Goal: Task Accomplishment & Management: Use online tool/utility

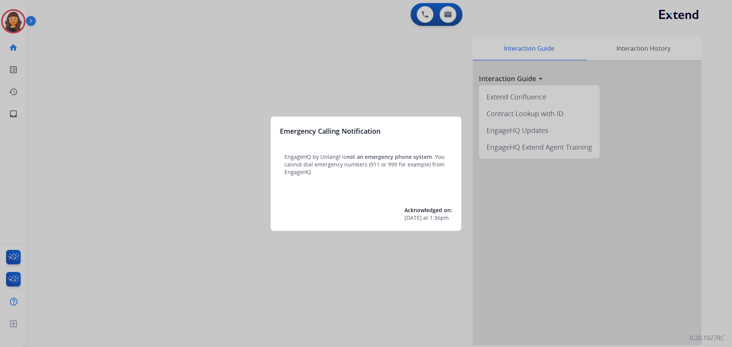
click at [69, 80] on div at bounding box center [366, 173] width 732 height 347
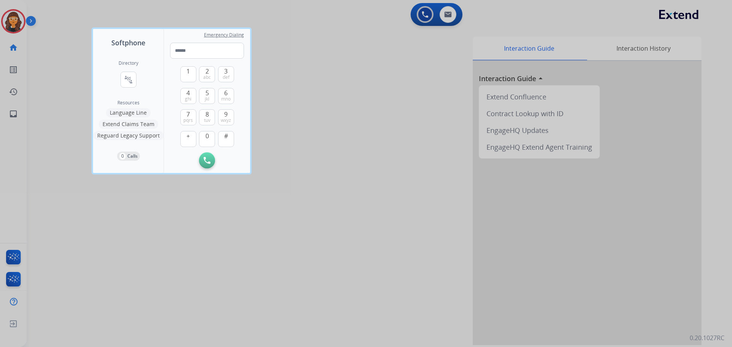
click at [53, 58] on div at bounding box center [366, 173] width 732 height 347
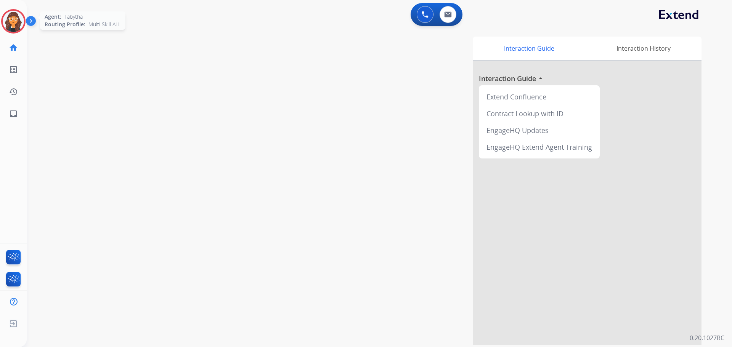
click at [11, 24] on img at bounding box center [13, 21] width 21 height 21
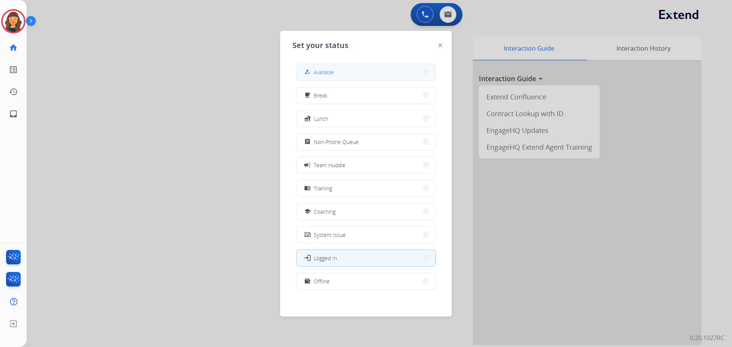
click at [323, 75] on span "Available" at bounding box center [324, 72] width 20 height 8
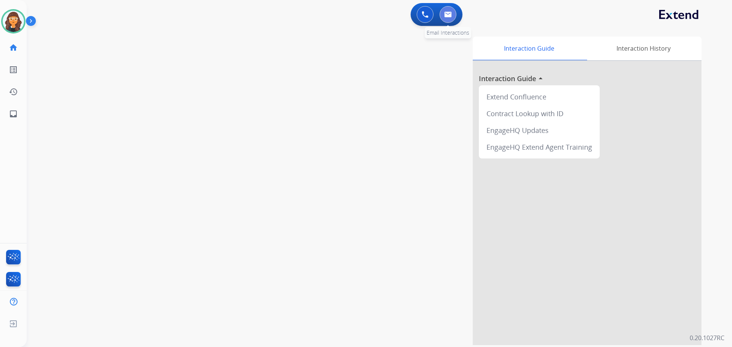
click at [449, 12] on img at bounding box center [448, 14] width 8 height 6
select select "**********"
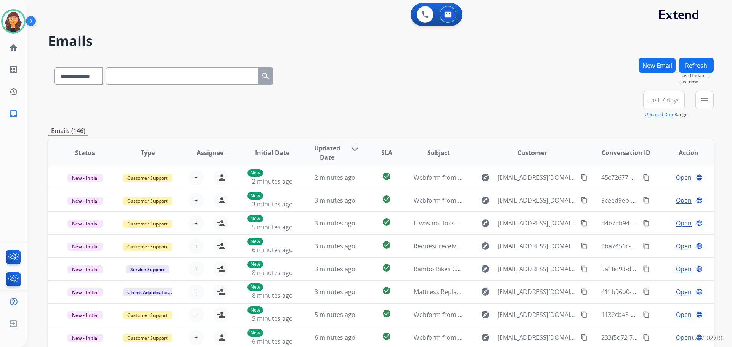
click at [395, 63] on div "**********" at bounding box center [381, 74] width 666 height 33
click at [625, 105] on div "+92" at bounding box center [628, 103] width 18 height 18
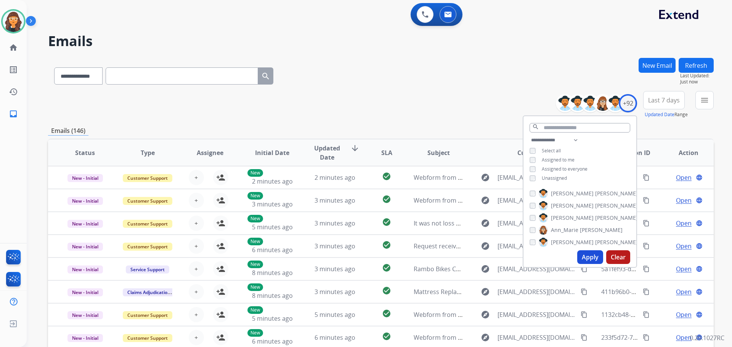
click at [584, 257] on button "Apply" at bounding box center [590, 257] width 26 height 14
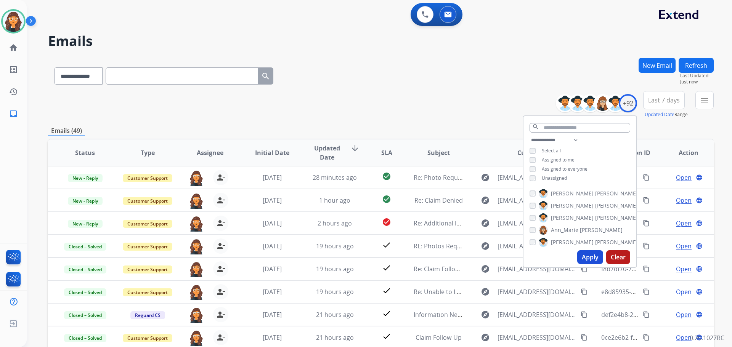
click at [407, 61] on div "**********" at bounding box center [381, 74] width 666 height 33
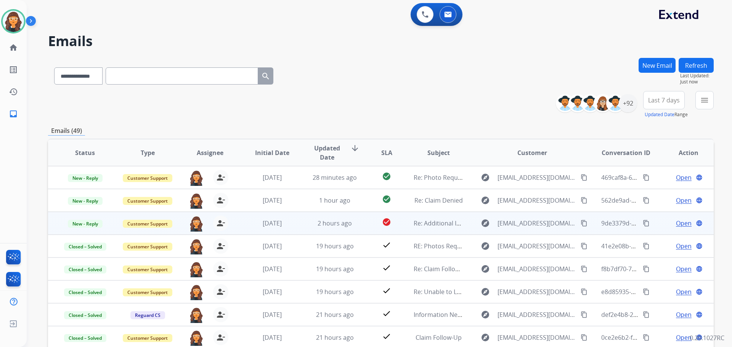
click at [676, 222] on span "Open" at bounding box center [684, 223] width 16 height 9
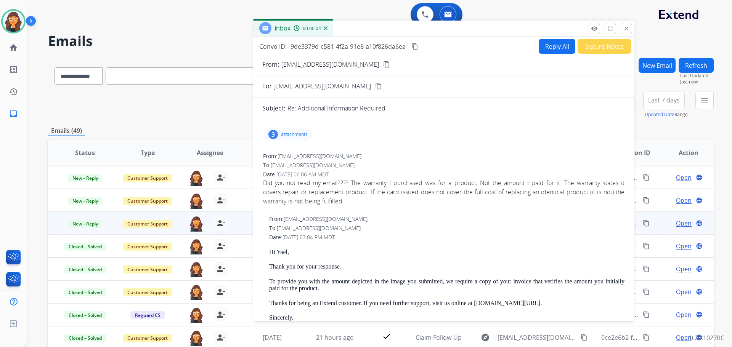
drag, startPoint x: 480, startPoint y: 52, endPoint x: 401, endPoint y: 26, distance: 82.7
click at [401, 26] on div "Inbox 00:00:04" at bounding box center [443, 29] width 381 height 16
drag, startPoint x: 584, startPoint y: 43, endPoint x: 587, endPoint y: 51, distance: 8.1
click at [587, 51] on button "Secure Notes" at bounding box center [605, 46] width 54 height 15
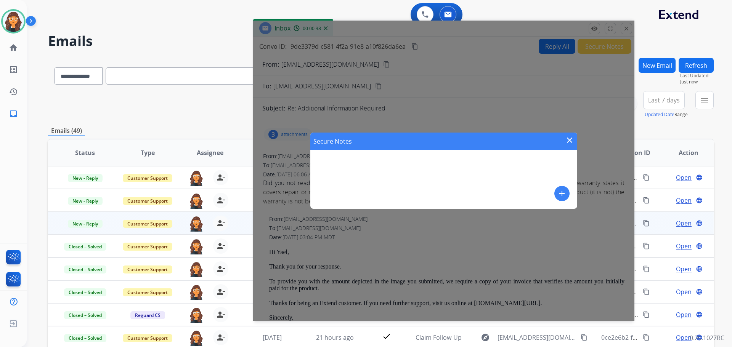
click at [562, 194] on mat-icon "add" at bounding box center [561, 193] width 9 height 9
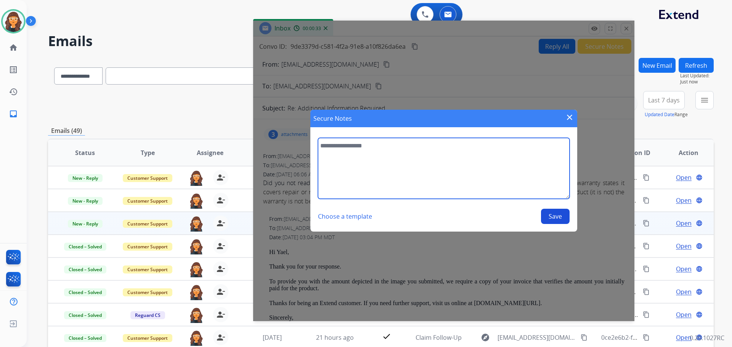
click at [445, 182] on textarea at bounding box center [444, 168] width 252 height 61
click at [459, 147] on textarea "**********" at bounding box center [444, 168] width 252 height 61
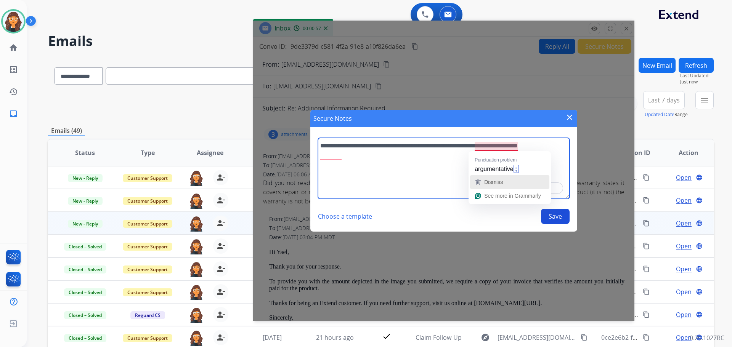
click at [491, 179] on span "Dismiss" at bounding box center [493, 182] width 19 height 6
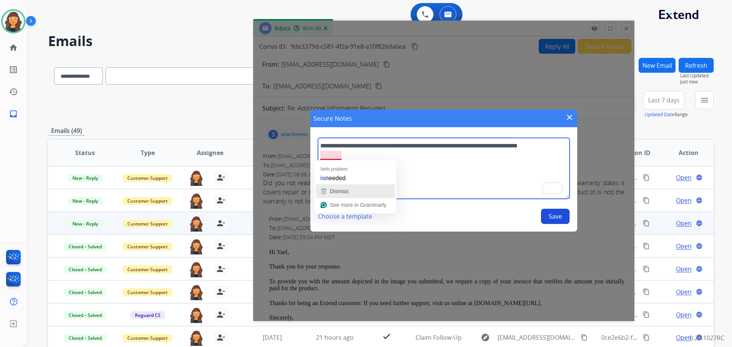
click at [336, 186] on div "Dismiss" at bounding box center [338, 191] width 20 height 11
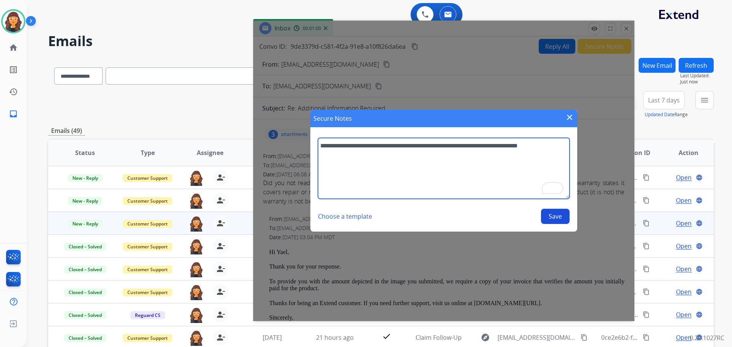
type textarea "**********"
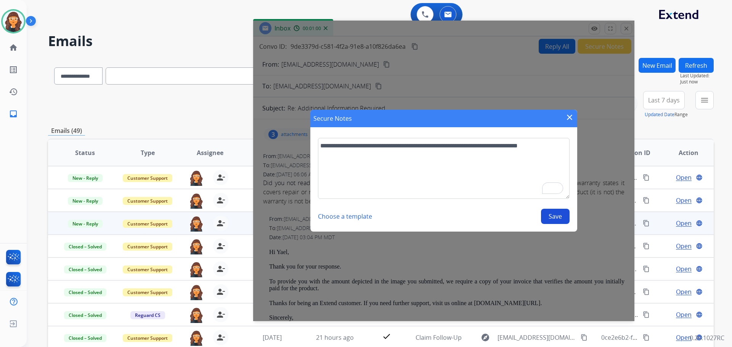
click at [552, 214] on button "Save" at bounding box center [555, 216] width 29 height 15
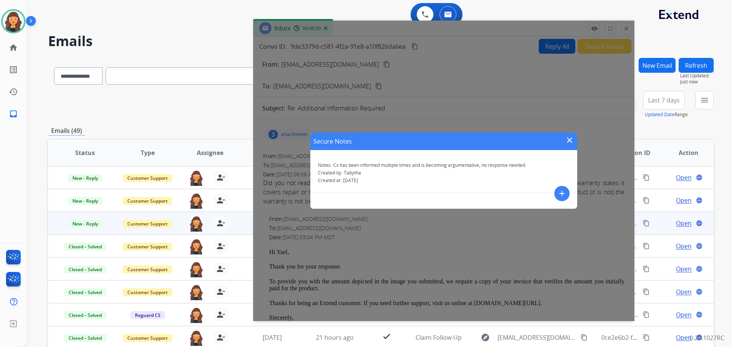
click at [570, 139] on mat-icon "close" at bounding box center [569, 140] width 9 height 9
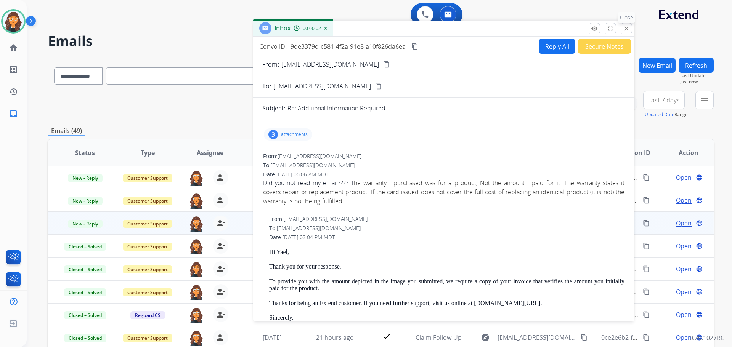
click at [628, 26] on mat-icon "close" at bounding box center [626, 28] width 7 height 7
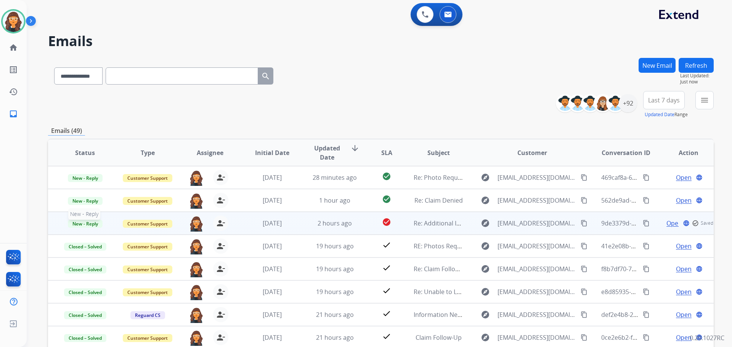
click at [91, 226] on span "New - Reply" at bounding box center [85, 224] width 35 height 8
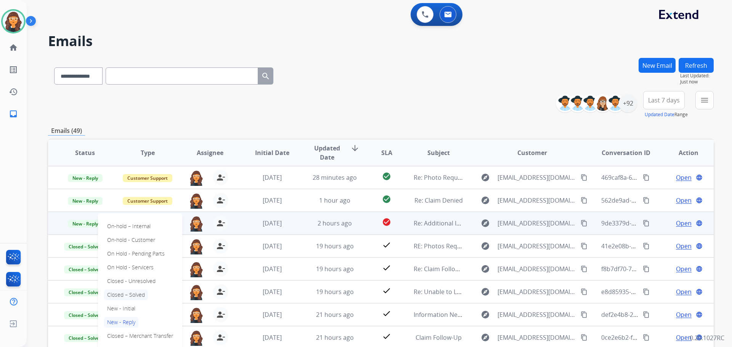
click at [126, 294] on p "Closed – Solved" at bounding box center [126, 295] width 44 height 11
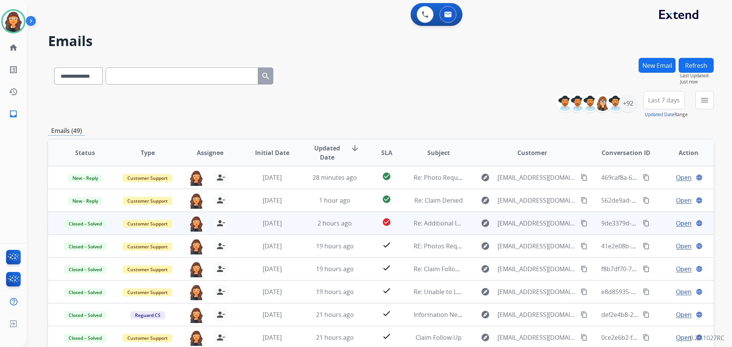
click at [698, 60] on button "Refresh" at bounding box center [696, 65] width 35 height 15
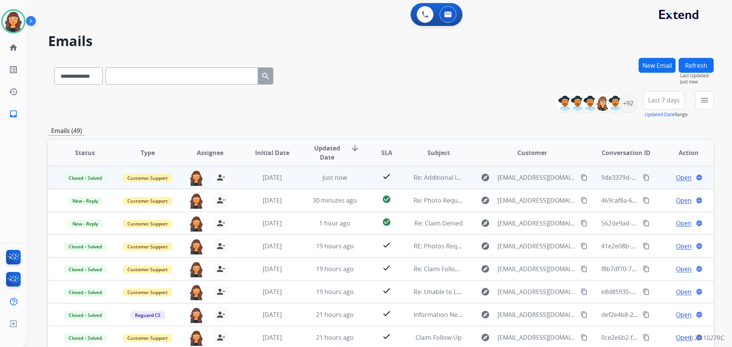
click at [417, 61] on div "**********" at bounding box center [381, 74] width 666 height 33
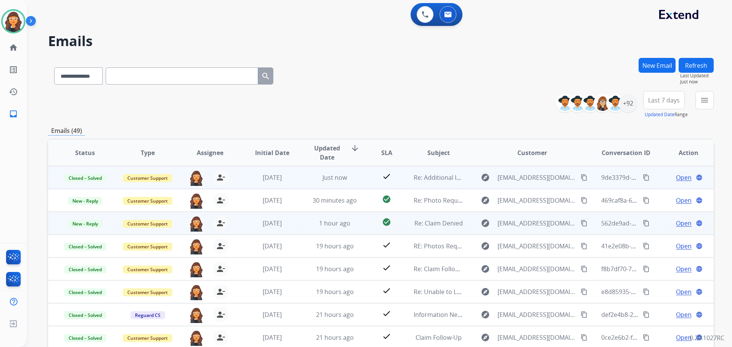
click at [677, 222] on span "Open" at bounding box center [684, 223] width 16 height 9
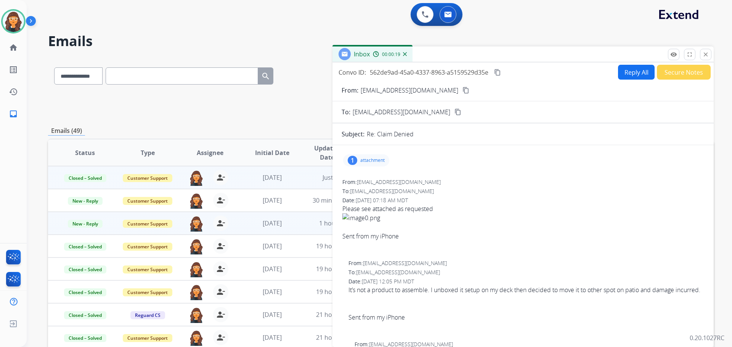
click at [383, 91] on p "[EMAIL_ADDRESS][DOMAIN_NAME]" at bounding box center [410, 90] width 98 height 9
click at [380, 91] on p "[EMAIL_ADDRESS][DOMAIN_NAME]" at bounding box center [410, 90] width 98 height 9
copy p "From:"
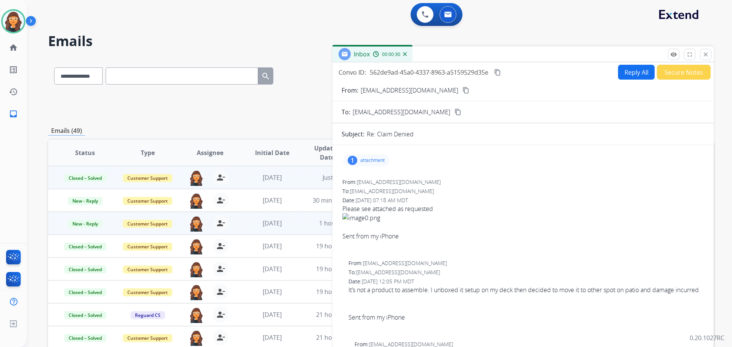
click at [372, 160] on p "attachment" at bounding box center [372, 160] width 24 height 6
click at [408, 177] on p "image0.png" at bounding box center [408, 178] width 34 height 9
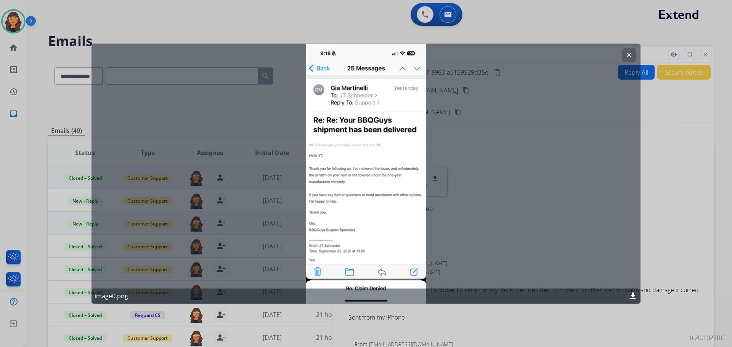
click at [629, 54] on mat-icon "clear" at bounding box center [629, 54] width 7 height 7
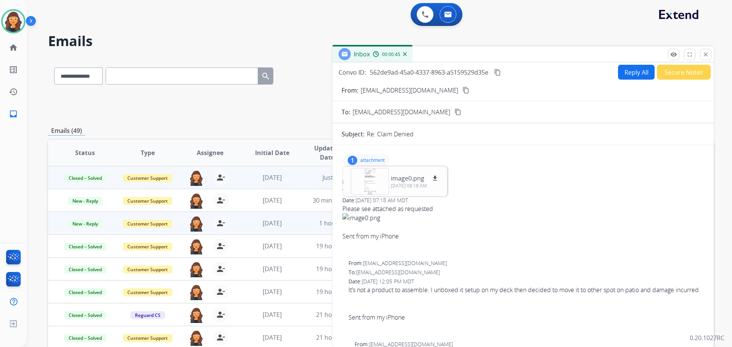
click at [364, 164] on div "1 attachment image0.png download [DATE] 08:18 AM" at bounding box center [366, 160] width 46 height 12
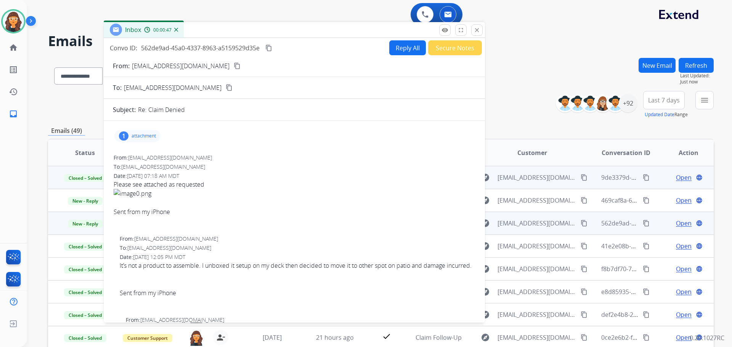
drag, startPoint x: 480, startPoint y: 59, endPoint x: 277, endPoint y: 34, distance: 204.8
click at [277, 34] on div "Inbox 00:00:47" at bounding box center [294, 30] width 381 height 16
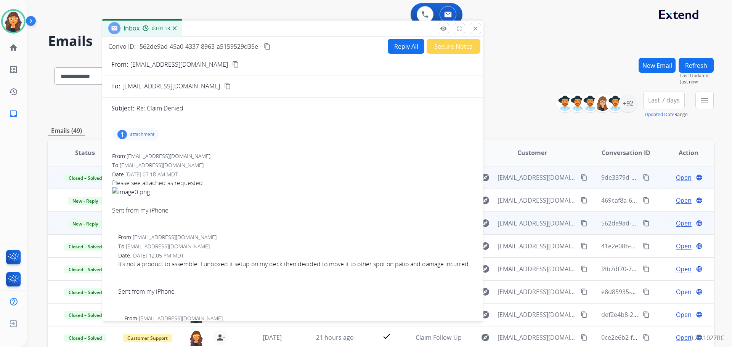
click at [403, 48] on button "Reply All" at bounding box center [406, 46] width 37 height 15
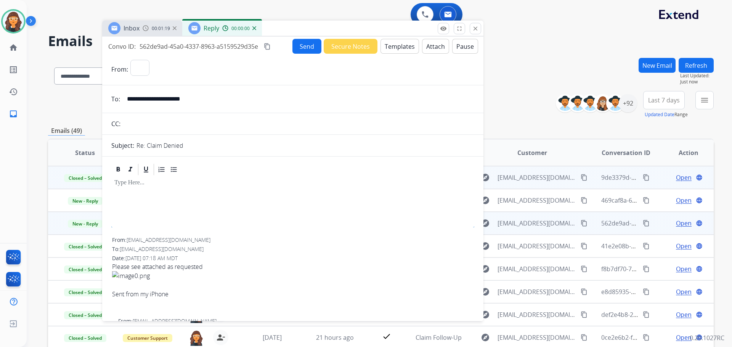
select select "**********"
click at [403, 48] on button "Templates" at bounding box center [399, 46] width 39 height 15
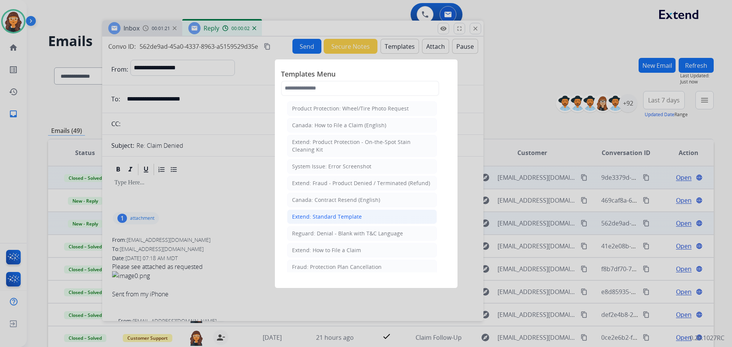
click at [315, 217] on div "Extend: Standard Template" at bounding box center [327, 217] width 70 height 8
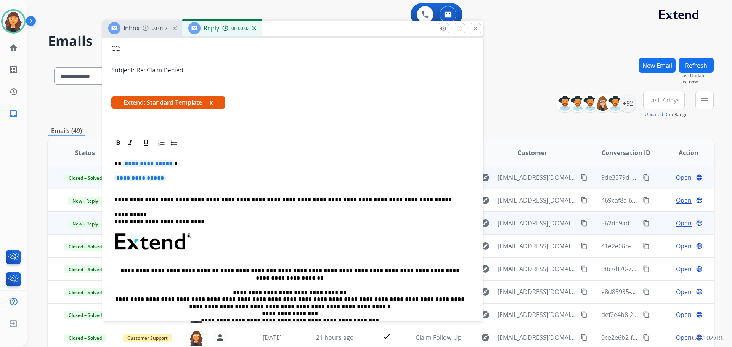
scroll to position [76, 0]
click at [153, 159] on div "**********" at bounding box center [292, 259] width 363 height 221
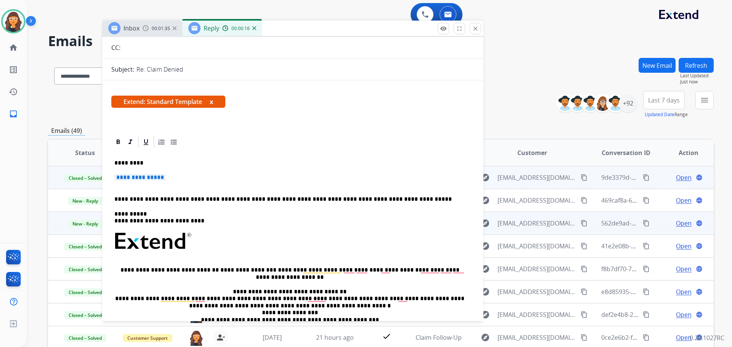
click at [148, 177] on span "**********" at bounding box center [139, 177] width 51 height 6
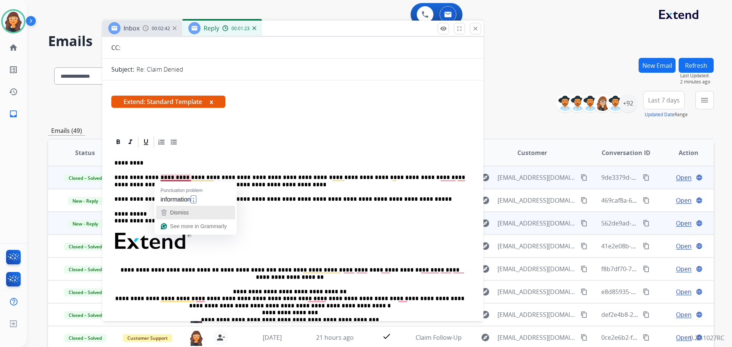
click at [185, 208] on div "Dismiss" at bounding box center [178, 212] width 20 height 11
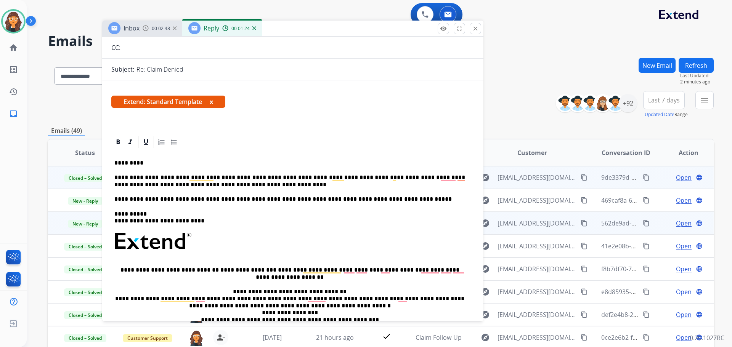
click at [189, 177] on p "**********" at bounding box center [289, 181] width 351 height 14
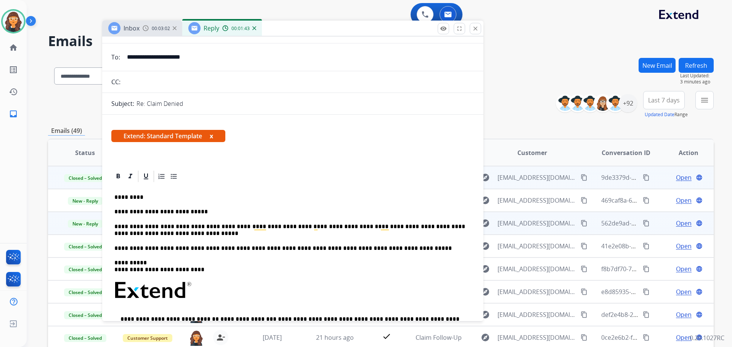
scroll to position [0, 0]
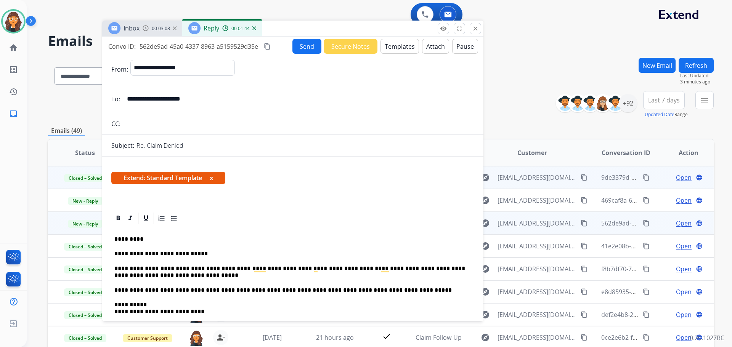
click at [297, 39] on button "Send" at bounding box center [306, 46] width 29 height 15
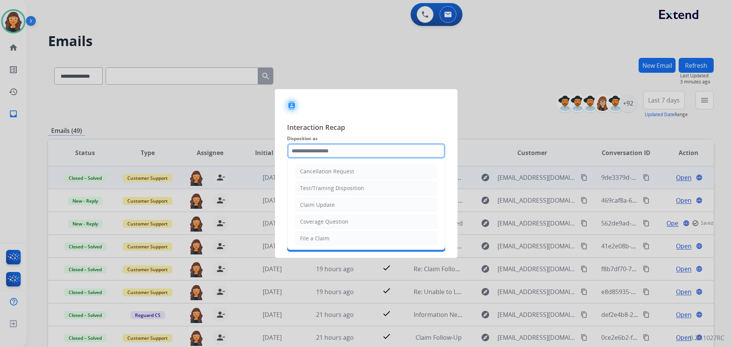
click at [341, 150] on input "text" at bounding box center [366, 150] width 158 height 15
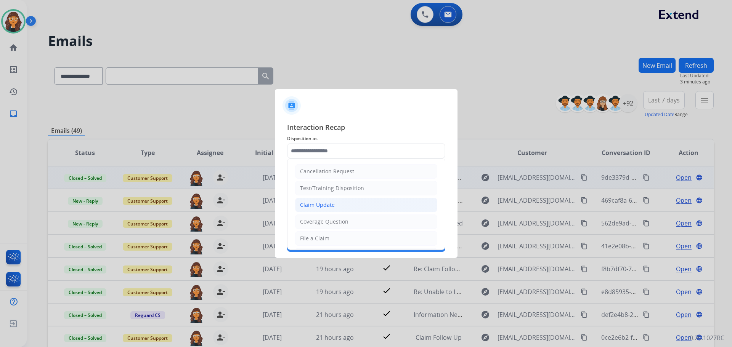
click at [334, 204] on li "Claim Update" at bounding box center [366, 205] width 142 height 14
type input "**********"
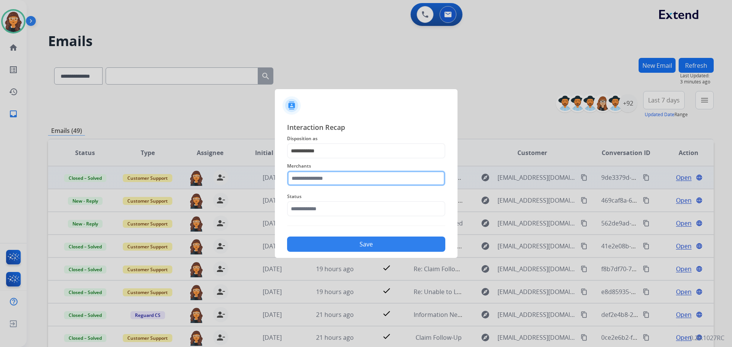
click at [314, 175] on input "text" at bounding box center [366, 178] width 158 height 15
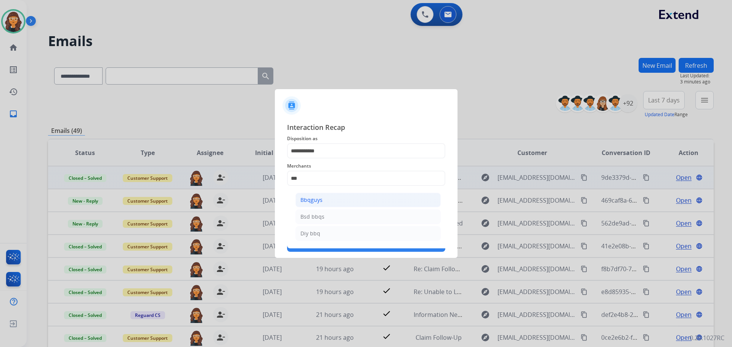
click at [308, 199] on div "Bbqguys" at bounding box center [311, 200] width 22 height 8
type input "*******"
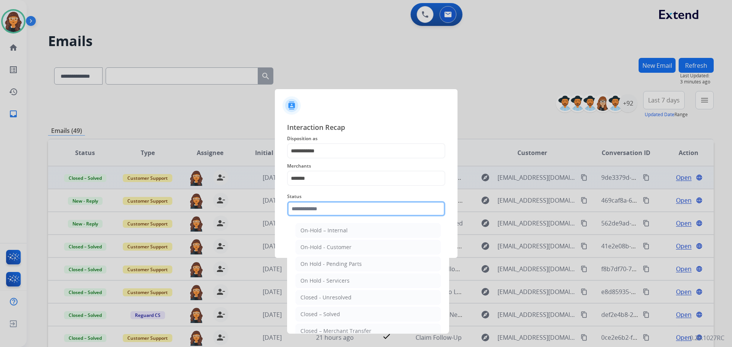
click at [305, 206] on input "text" at bounding box center [366, 208] width 158 height 15
click at [324, 309] on li "Closed – Solved" at bounding box center [367, 314] width 145 height 14
type input "**********"
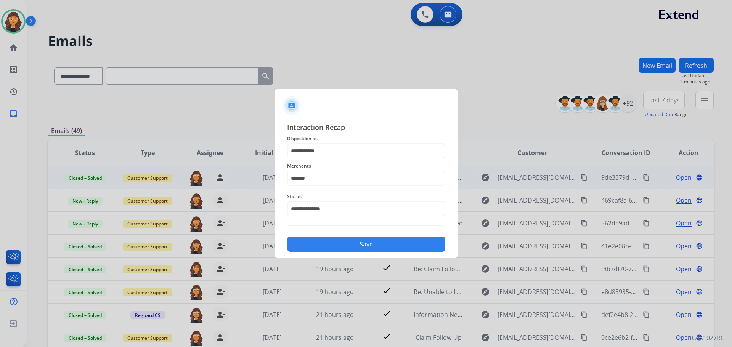
click at [308, 242] on button "Save" at bounding box center [366, 244] width 158 height 15
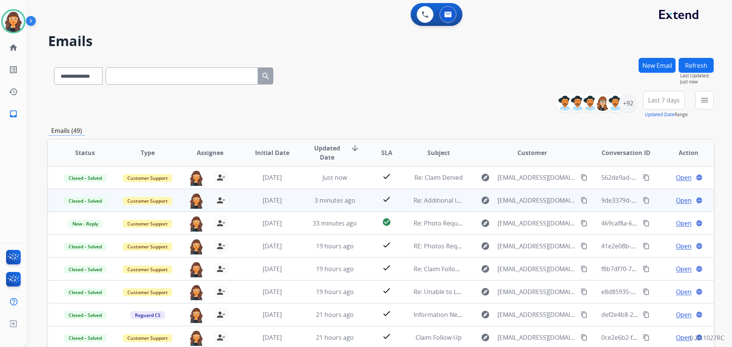
click at [339, 103] on div "**********" at bounding box center [381, 104] width 666 height 27
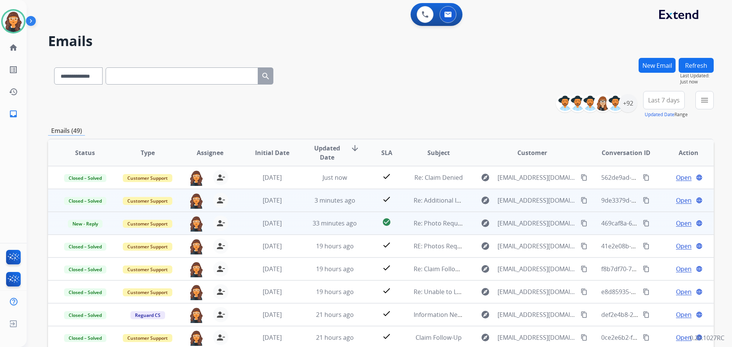
click at [676, 223] on span "Open" at bounding box center [684, 223] width 16 height 9
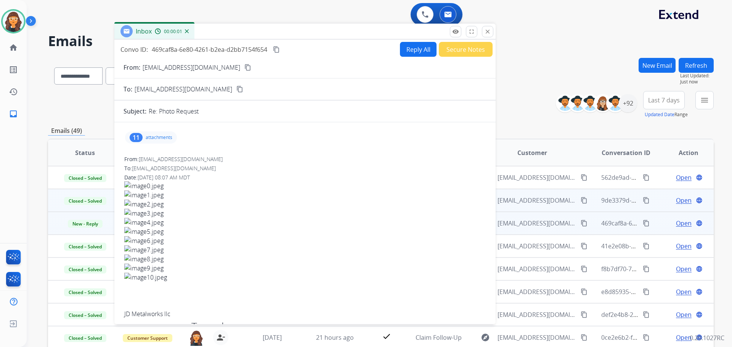
drag, startPoint x: 515, startPoint y: 59, endPoint x: 337, endPoint y: 33, distance: 179.1
click at [337, 33] on div "Inbox 00:00:01" at bounding box center [304, 32] width 381 height 16
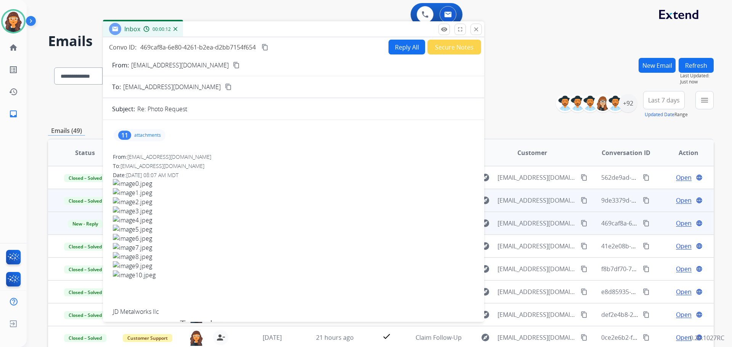
click at [169, 63] on p "[EMAIL_ADDRESS][DOMAIN_NAME]" at bounding box center [180, 65] width 98 height 9
click at [168, 63] on p "[EMAIL_ADDRESS][DOMAIN_NAME]" at bounding box center [180, 65] width 98 height 9
copy p "From:"
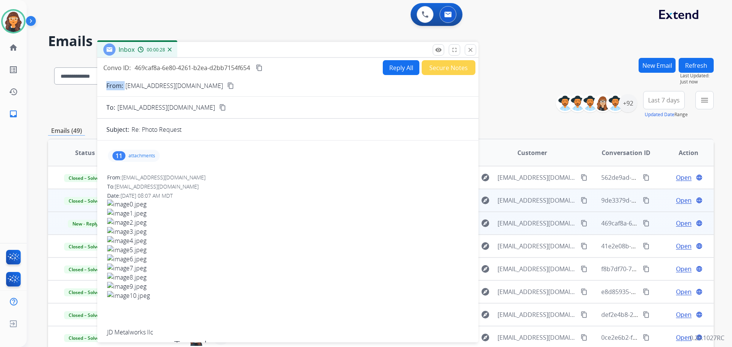
drag, startPoint x: 339, startPoint y: 34, endPoint x: 303, endPoint y: 131, distance: 103.1
click at [303, 58] on div "Inbox 00:00:28" at bounding box center [287, 50] width 381 height 16
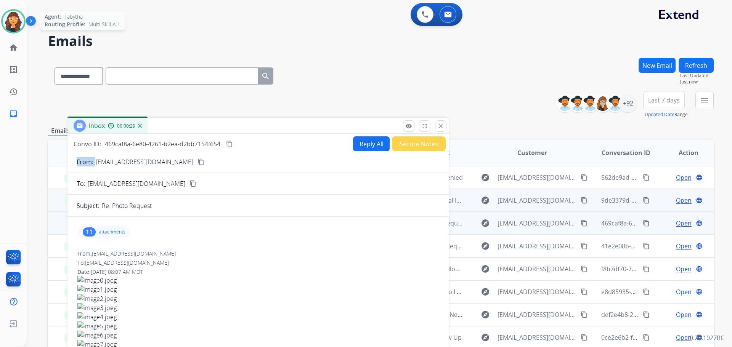
click at [10, 23] on img at bounding box center [13, 21] width 21 height 21
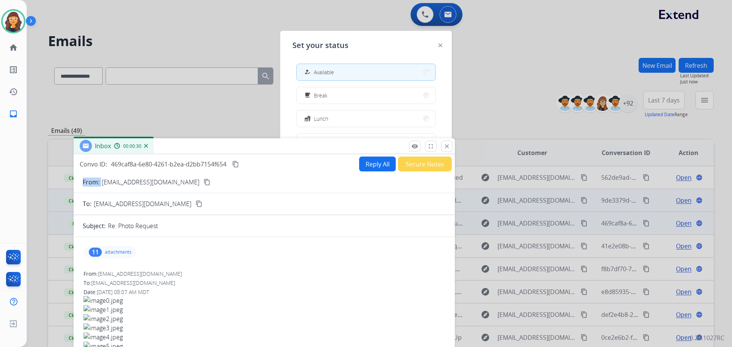
drag, startPoint x: 279, startPoint y: 146, endPoint x: 290, endPoint y: 179, distance: 34.5
click at [290, 154] on div "Inbox 00:00:30" at bounding box center [264, 146] width 381 height 16
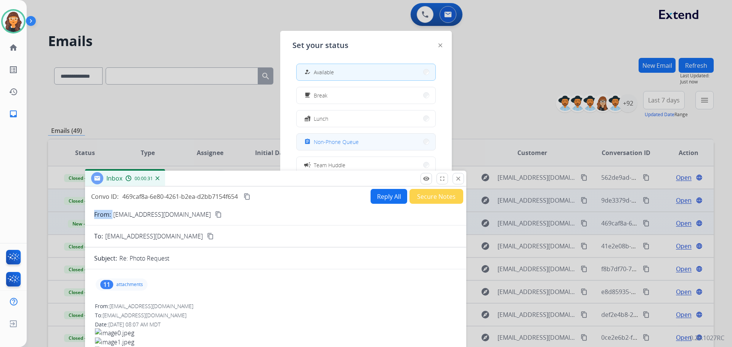
click at [327, 140] on span "Non-Phone Queue" at bounding box center [336, 142] width 45 height 8
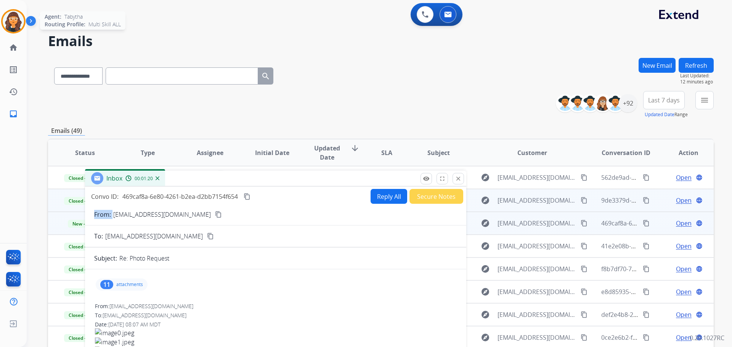
click at [13, 18] on img at bounding box center [13, 21] width 21 height 21
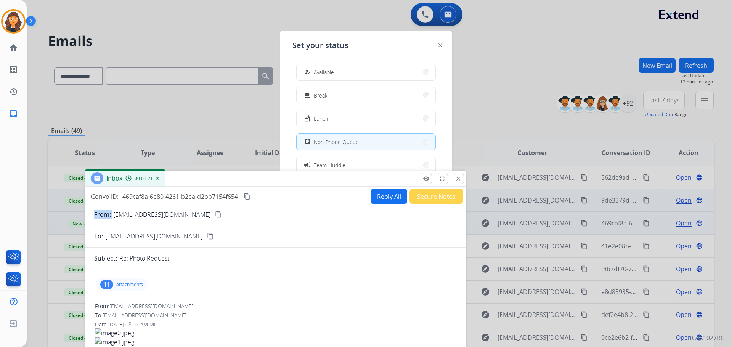
click at [326, 71] on span "Available" at bounding box center [324, 72] width 20 height 8
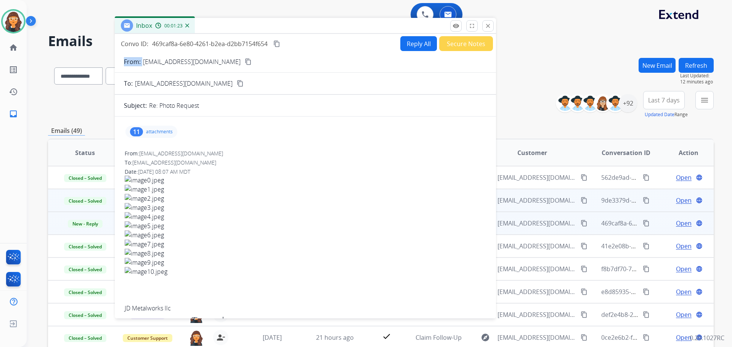
drag, startPoint x: 250, startPoint y: 177, endPoint x: 274, endPoint y: 23, distance: 155.5
click at [274, 23] on div "Inbox 00:01:23" at bounding box center [305, 26] width 381 height 16
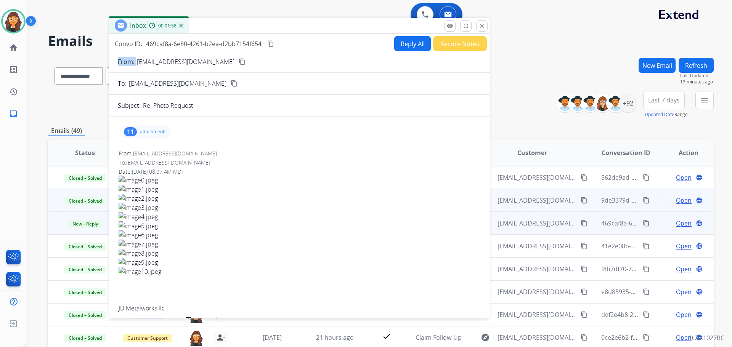
drag, startPoint x: 260, startPoint y: 22, endPoint x: 258, endPoint y: 133, distance: 110.9
click at [258, 34] on div "Inbox 00:01:58" at bounding box center [299, 26] width 381 height 16
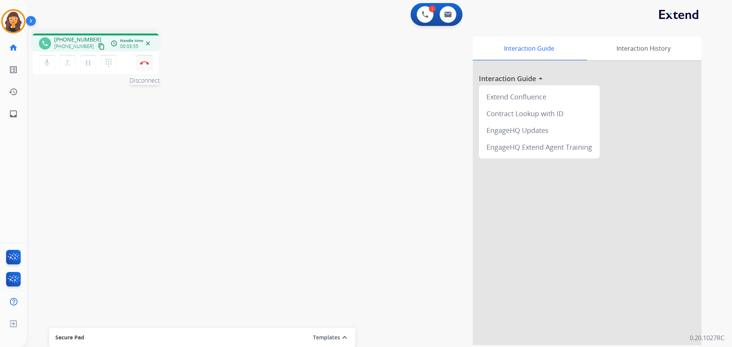
click at [144, 64] on img at bounding box center [144, 63] width 9 height 4
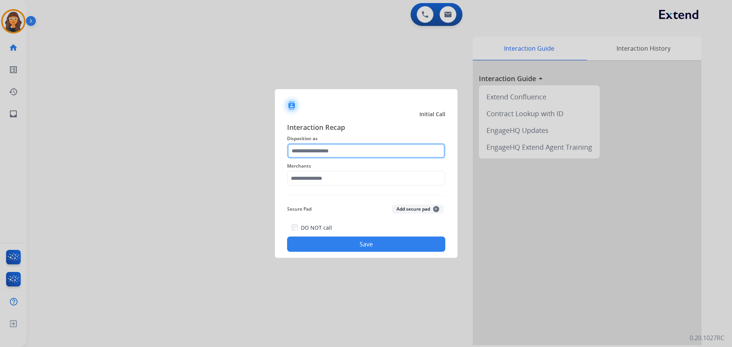
click at [309, 156] on input "text" at bounding box center [366, 150] width 158 height 15
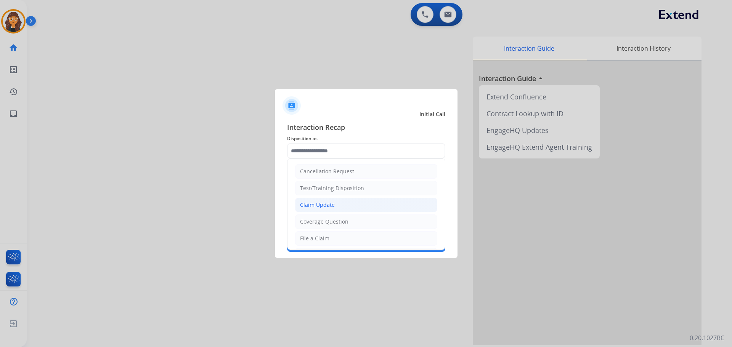
click at [319, 204] on div "Claim Update" at bounding box center [317, 205] width 35 height 8
type input "**********"
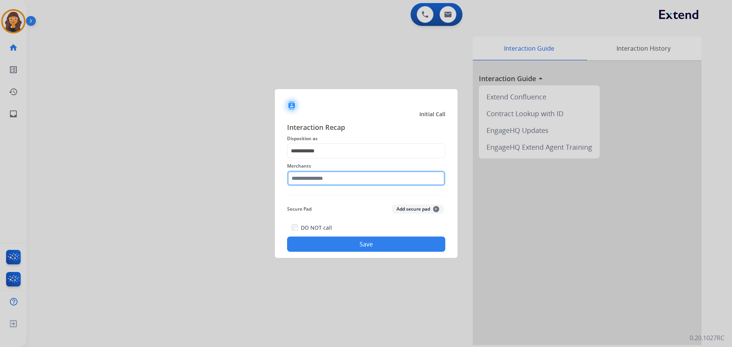
click at [296, 179] on input "text" at bounding box center [366, 178] width 158 height 15
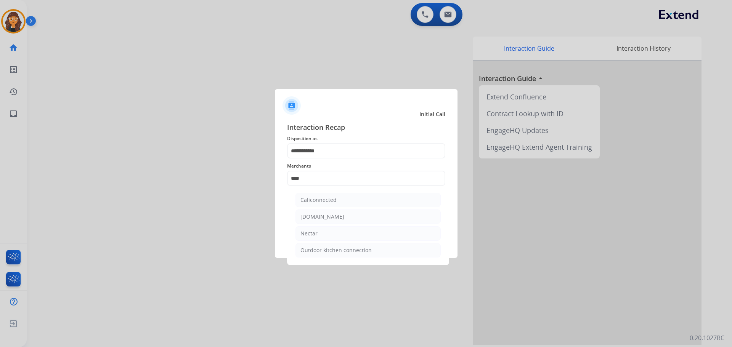
click at [311, 230] on div "Nectar" at bounding box center [308, 234] width 17 height 8
type input "******"
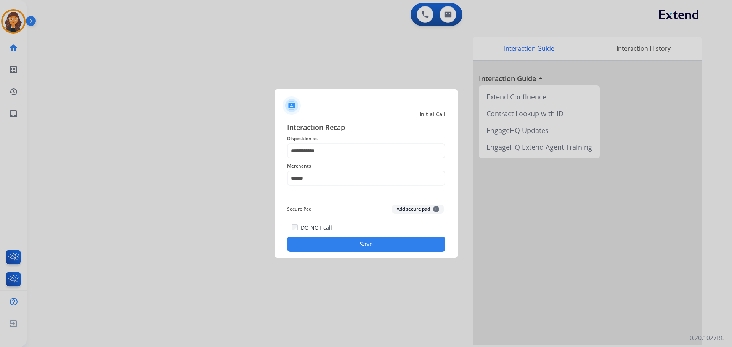
click at [331, 248] on button "Save" at bounding box center [366, 244] width 158 height 15
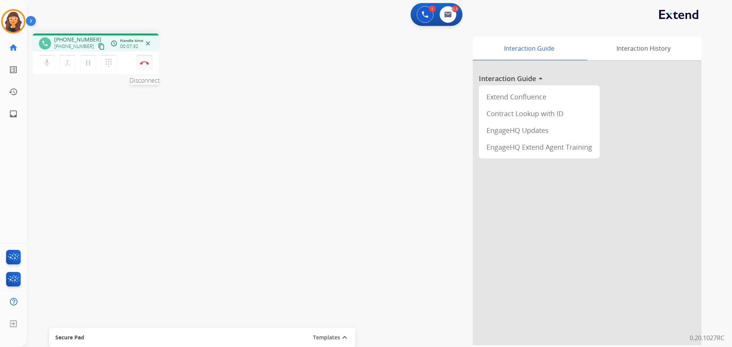
click at [144, 65] on button "Disconnect" at bounding box center [144, 63] width 16 height 16
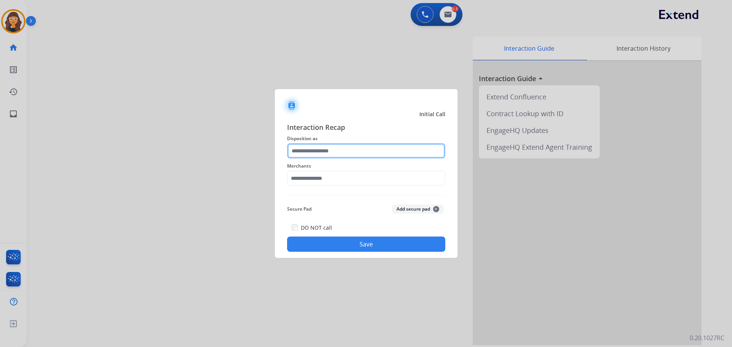
click at [302, 149] on input "text" at bounding box center [366, 150] width 158 height 15
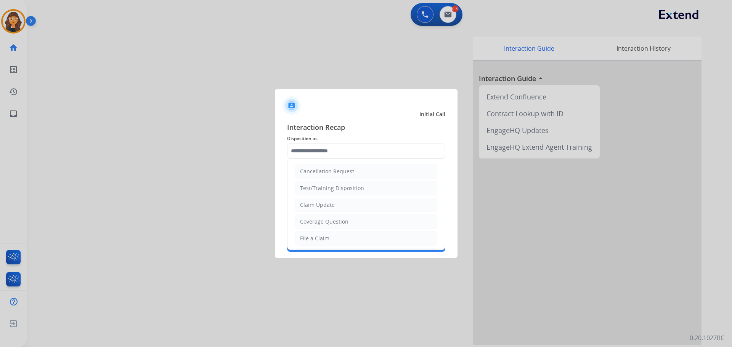
click at [313, 231] on ul "Cancellation Request Test/Training Disposition Claim Update Coverage Question F…" at bounding box center [365, 264] width 157 height 210
click at [318, 237] on div "File a Claim" at bounding box center [314, 239] width 29 height 8
type input "**********"
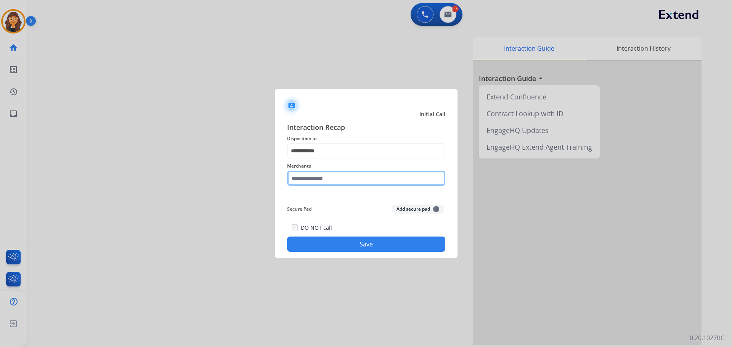
click at [303, 180] on input "text" at bounding box center [366, 178] width 158 height 15
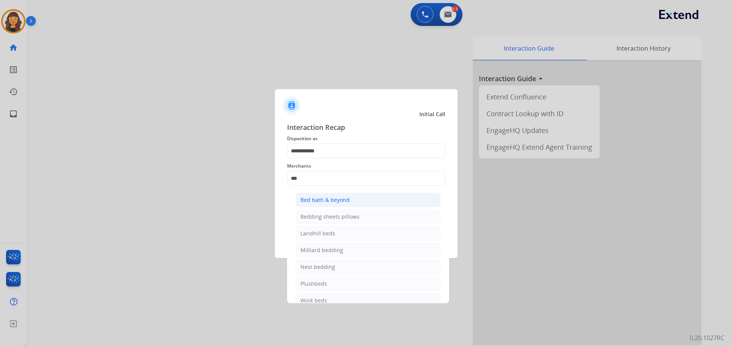
click at [311, 200] on div "Bed bath & beyond" at bounding box center [324, 200] width 49 height 8
type input "**********"
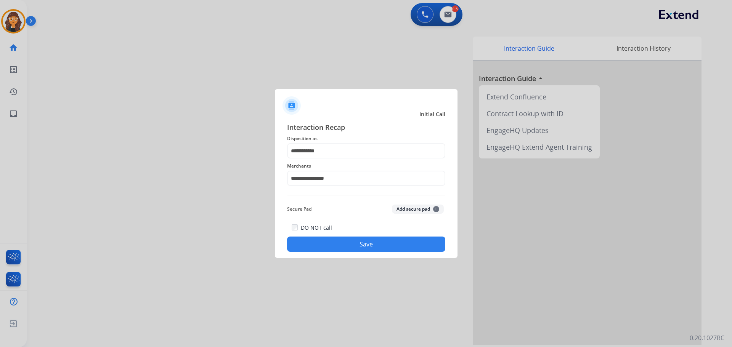
click at [326, 242] on button "Save" at bounding box center [366, 244] width 158 height 15
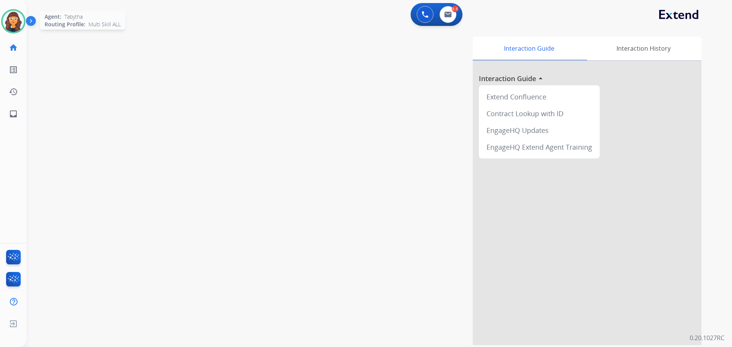
click at [16, 21] on img at bounding box center [13, 21] width 21 height 21
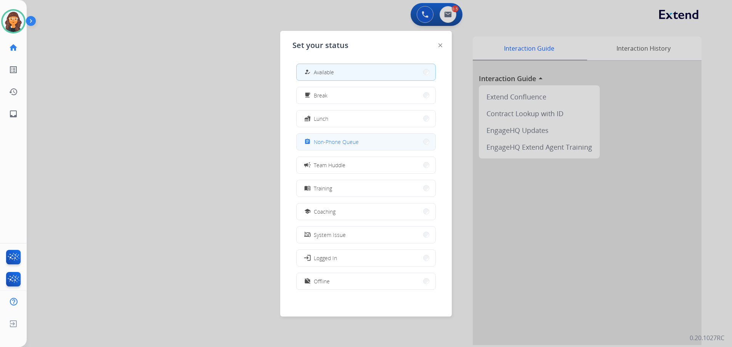
click at [342, 143] on span "Non-Phone Queue" at bounding box center [336, 142] width 45 height 8
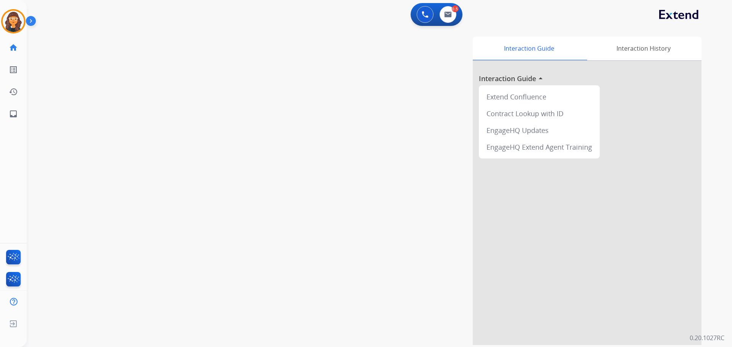
drag, startPoint x: 11, startPoint y: 21, endPoint x: 26, endPoint y: 22, distance: 14.9
click at [10, 21] on img at bounding box center [13, 21] width 21 height 21
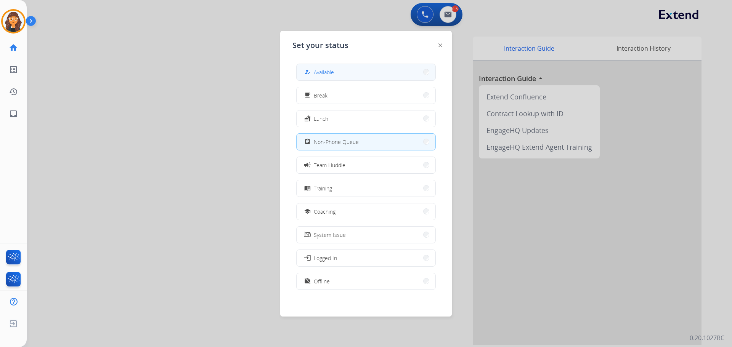
click at [336, 75] on button "how_to_reg Available" at bounding box center [366, 72] width 139 height 16
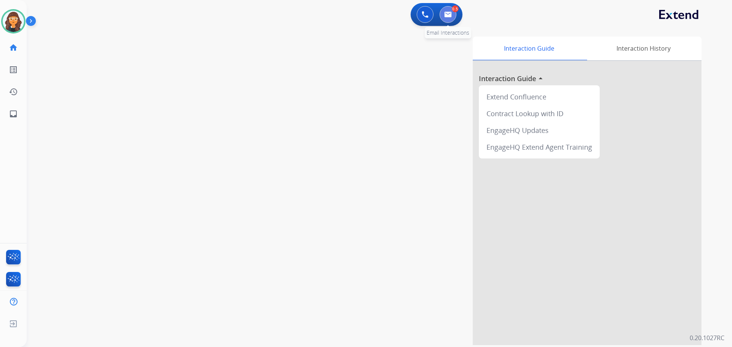
click at [448, 14] on img at bounding box center [448, 14] width 8 height 6
select select "**********"
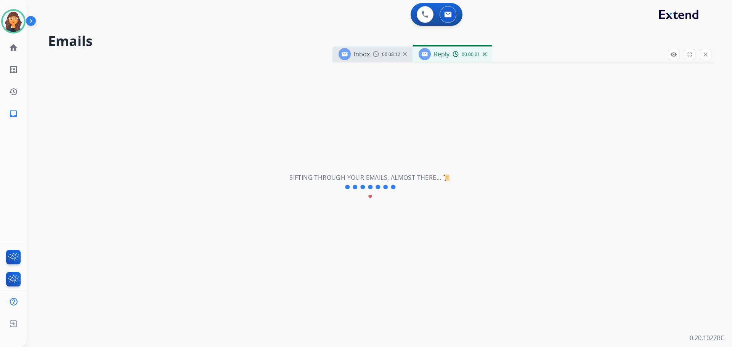
select select "**********"
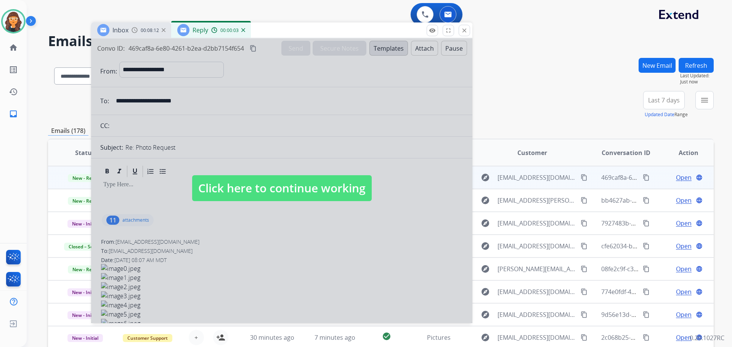
drag, startPoint x: 526, startPoint y: 53, endPoint x: 282, endPoint y: 29, distance: 245.5
click at [282, 29] on div "Inbox 00:08:12 Reply 00:00:03" at bounding box center [281, 30] width 381 height 16
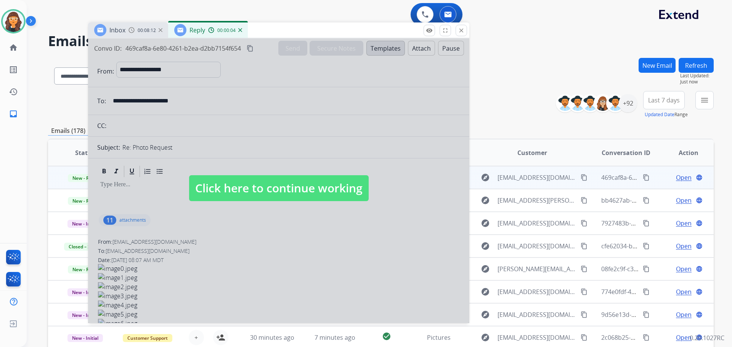
click at [207, 181] on span "Click here to continue working" at bounding box center [279, 188] width 180 height 26
select select
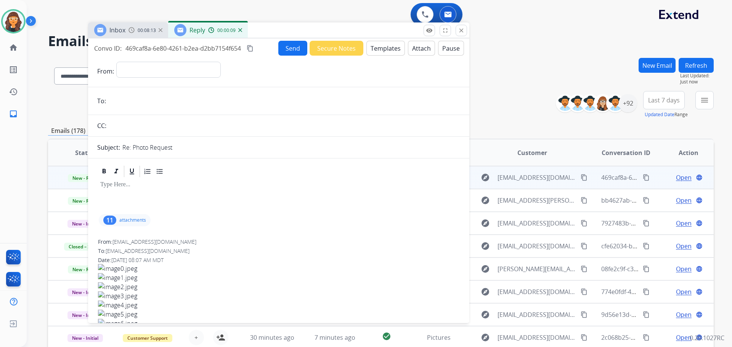
click at [136, 223] on p "attachments" at bounding box center [132, 220] width 27 height 6
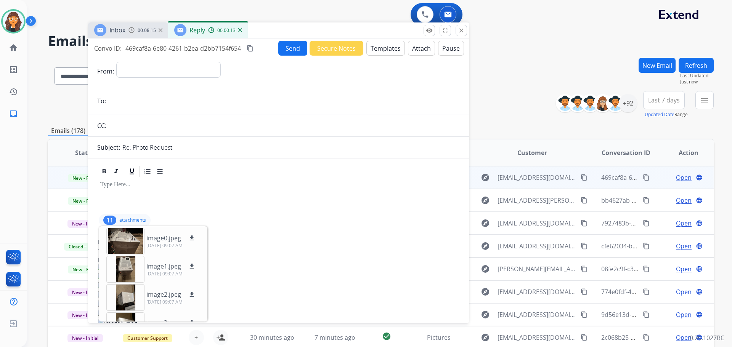
click at [239, 30] on img at bounding box center [240, 30] width 4 height 4
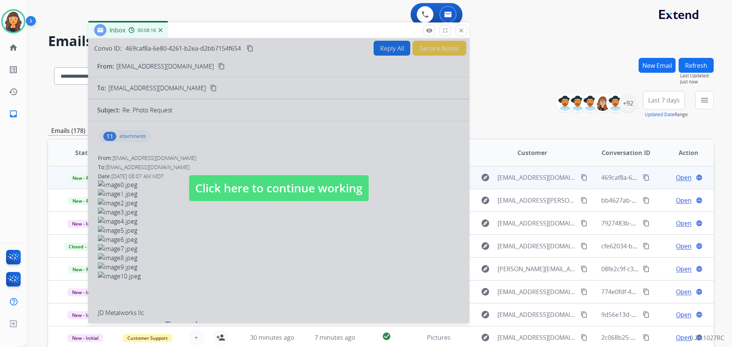
click at [232, 194] on span "Click here to continue working" at bounding box center [279, 188] width 180 height 26
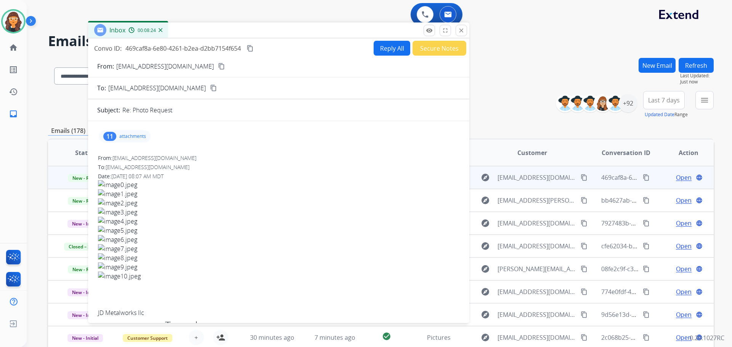
click at [139, 139] on p "attachments" at bounding box center [132, 136] width 27 height 6
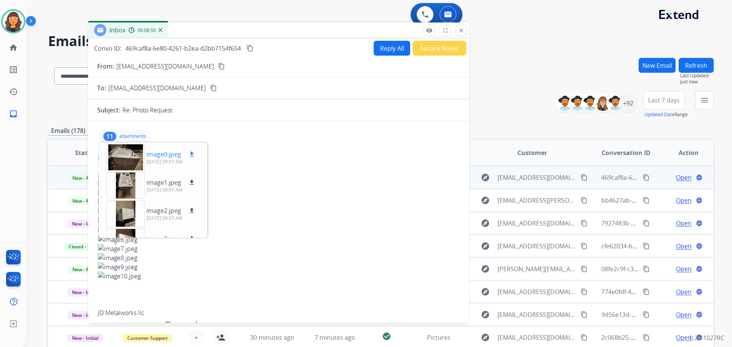
click at [166, 156] on p "image0.jpeg" at bounding box center [163, 154] width 35 height 9
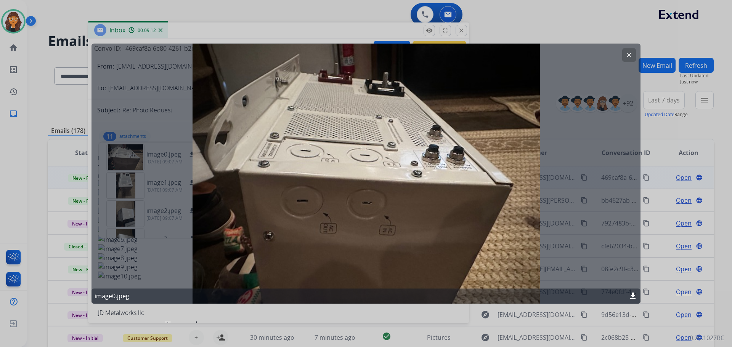
click at [627, 55] on mat-icon "clear" at bounding box center [629, 54] width 7 height 7
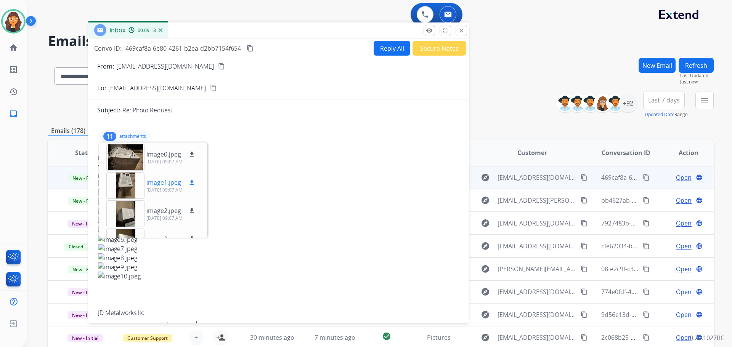
click at [157, 181] on p "image1.jpeg" at bounding box center [163, 182] width 35 height 9
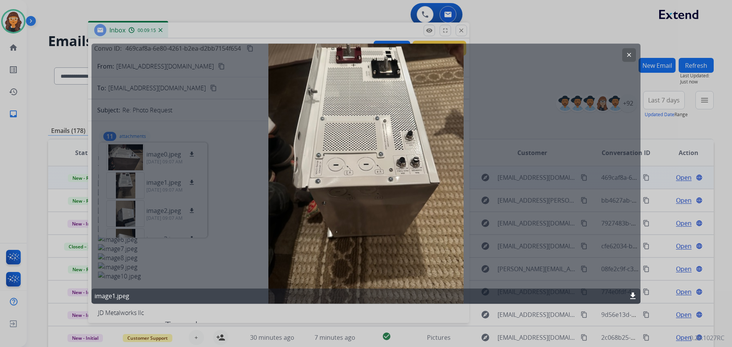
click at [626, 56] on button "clear" at bounding box center [629, 55] width 14 height 14
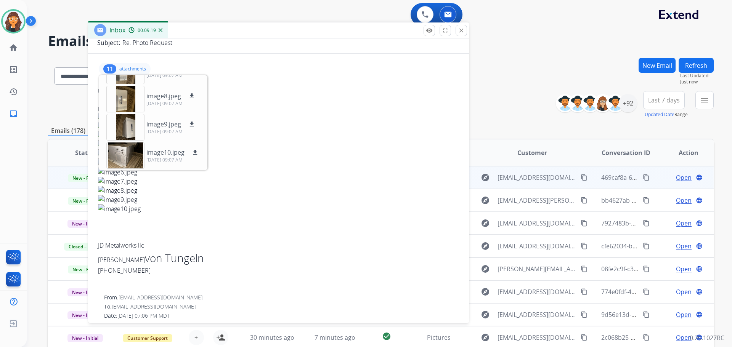
scroll to position [76, 0]
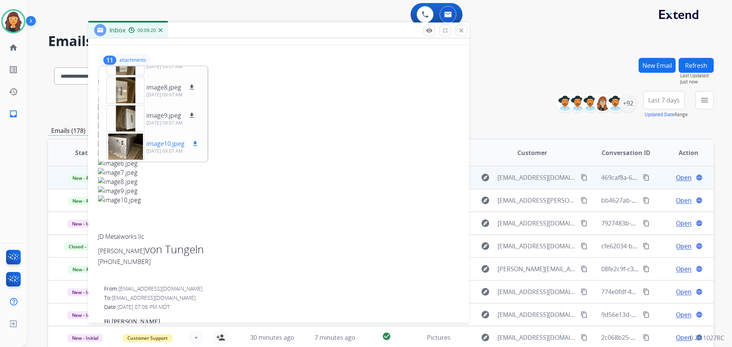
click at [159, 141] on p "image10.jpeg" at bounding box center [165, 143] width 38 height 9
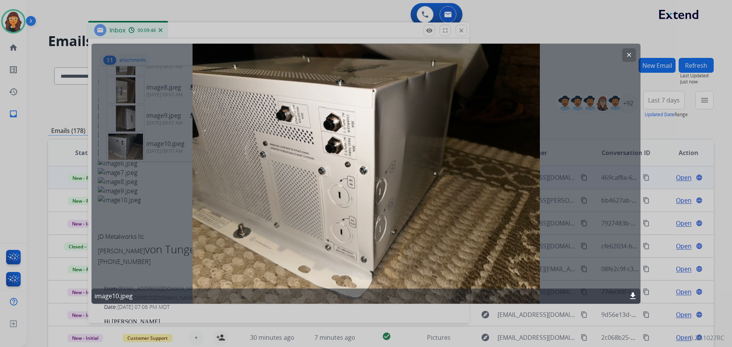
click at [624, 54] on button "clear" at bounding box center [629, 55] width 14 height 14
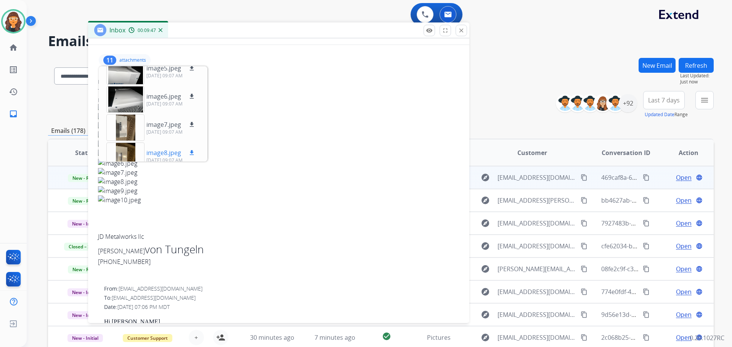
scroll to position [140, 0]
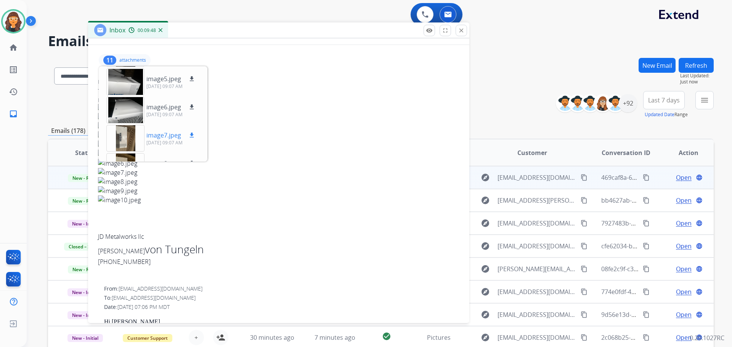
click at [173, 140] on p "[DATE] 09:07 AM" at bounding box center [171, 143] width 50 height 6
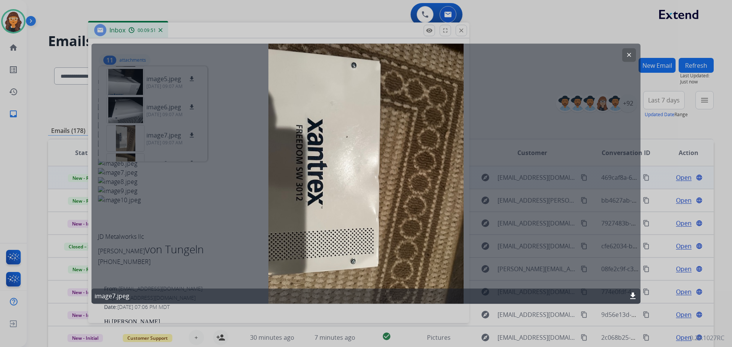
drag, startPoint x: 629, startPoint y: 51, endPoint x: 594, endPoint y: 72, distance: 40.5
click at [629, 52] on mat-icon "clear" at bounding box center [629, 54] width 7 height 7
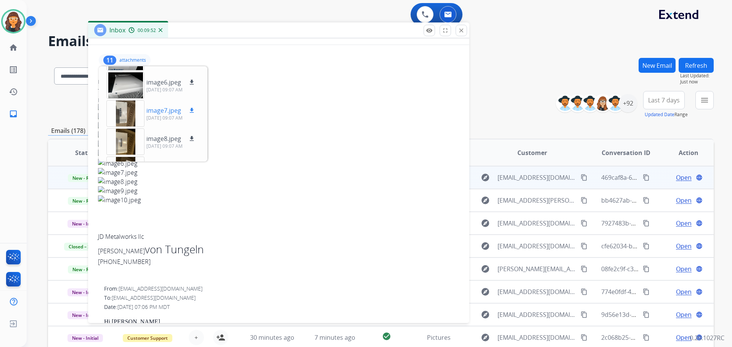
scroll to position [178, 0]
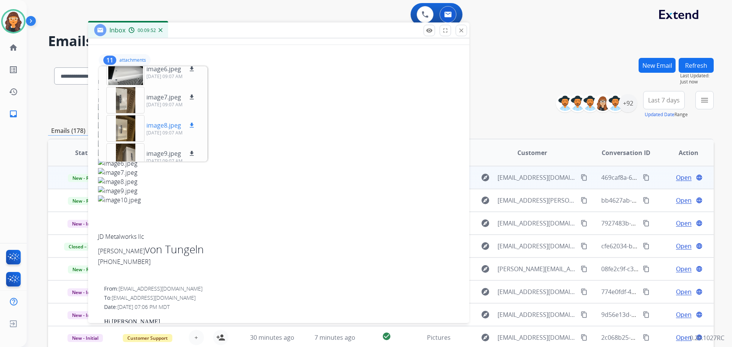
click at [161, 126] on p "image8.jpeg" at bounding box center [163, 125] width 35 height 9
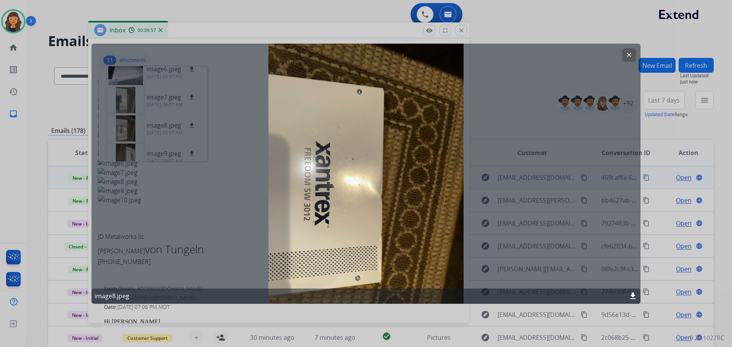
click at [631, 57] on mat-icon "clear" at bounding box center [629, 54] width 7 height 7
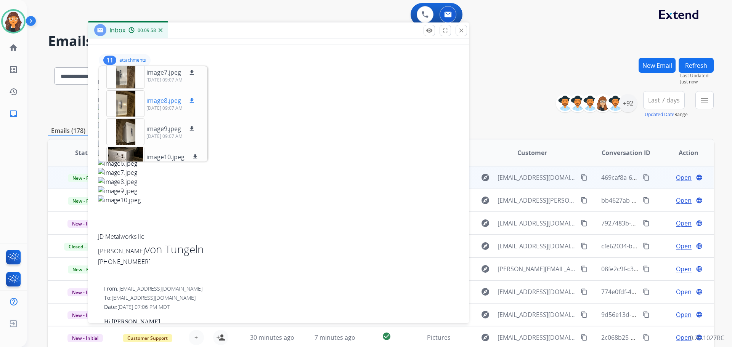
scroll to position [217, 0]
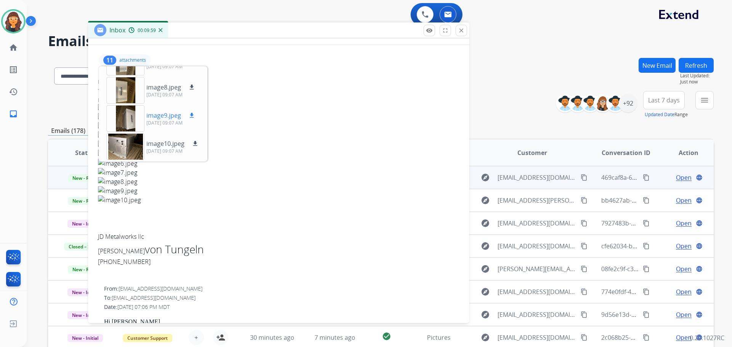
click at [160, 117] on p "image9.jpeg" at bounding box center [163, 115] width 35 height 9
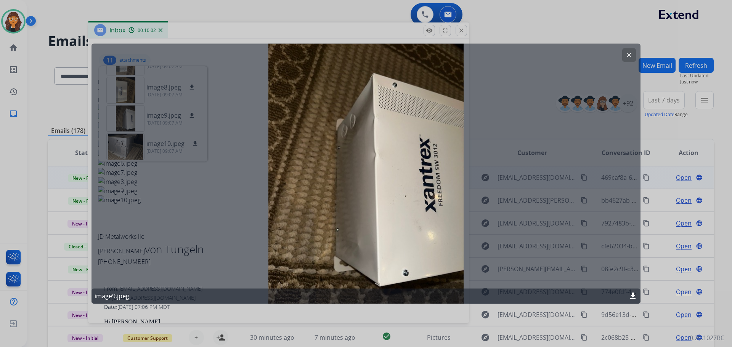
click at [631, 54] on mat-icon "clear" at bounding box center [629, 54] width 7 height 7
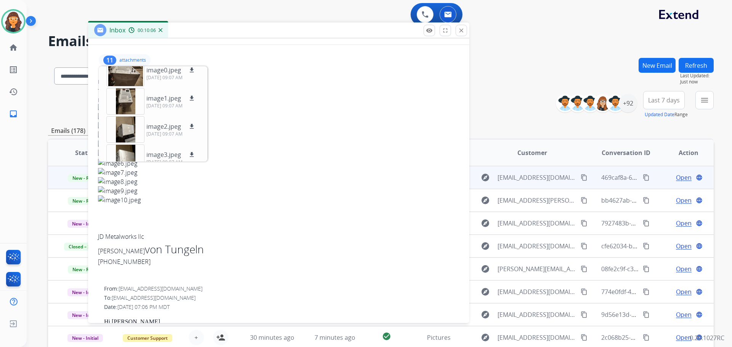
scroll to position [0, 0]
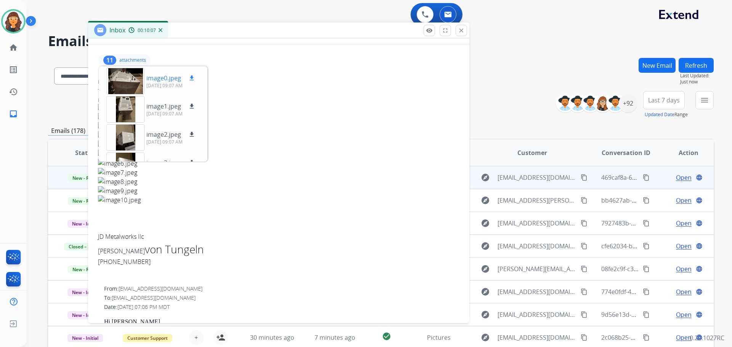
click at [163, 79] on p "image0.jpeg" at bounding box center [163, 78] width 35 height 9
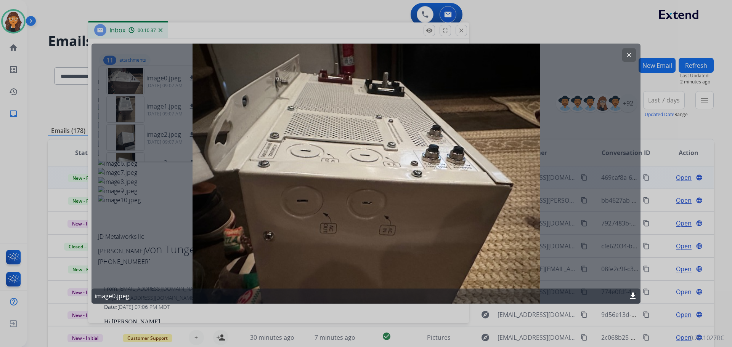
click at [630, 55] on mat-icon "clear" at bounding box center [629, 54] width 7 height 7
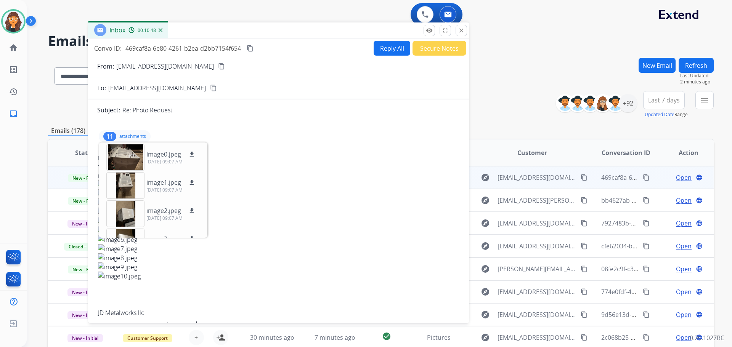
click at [128, 132] on div "11 attachments image0.jpeg download [DATE] 09:07 AM image1.jpeg download [DATE]…" at bounding box center [125, 136] width 52 height 12
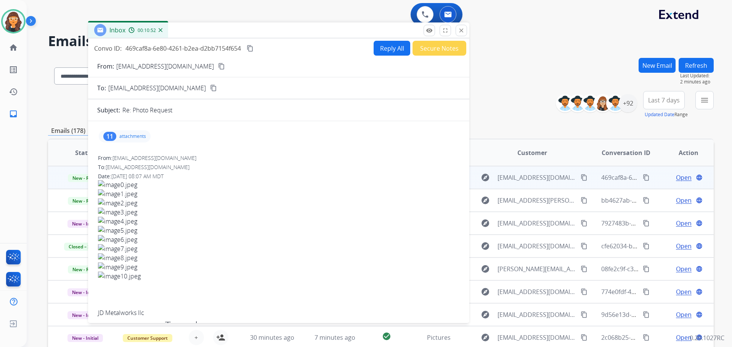
click at [124, 135] on p "attachments" at bounding box center [132, 136] width 27 height 6
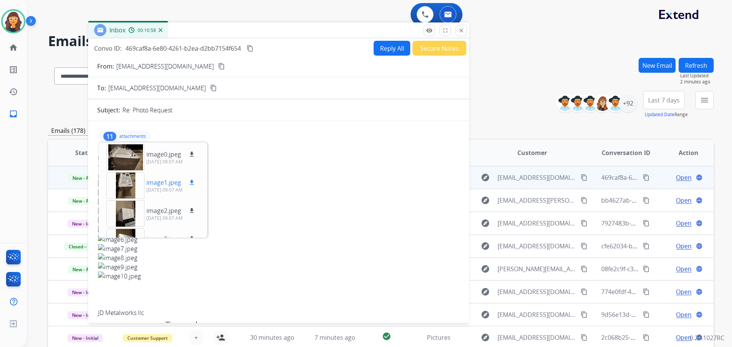
click at [158, 188] on p "[DATE] 09:07 AM" at bounding box center [171, 190] width 50 height 6
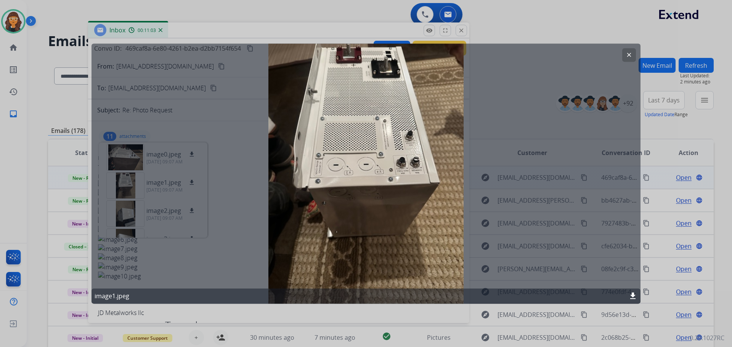
click at [632, 56] on mat-icon "clear" at bounding box center [629, 54] width 7 height 7
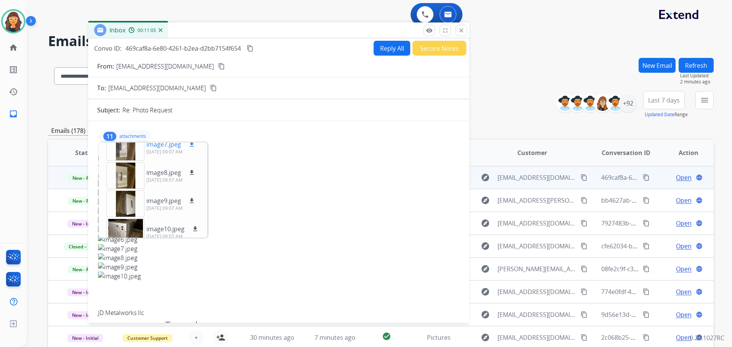
scroll to position [217, 0]
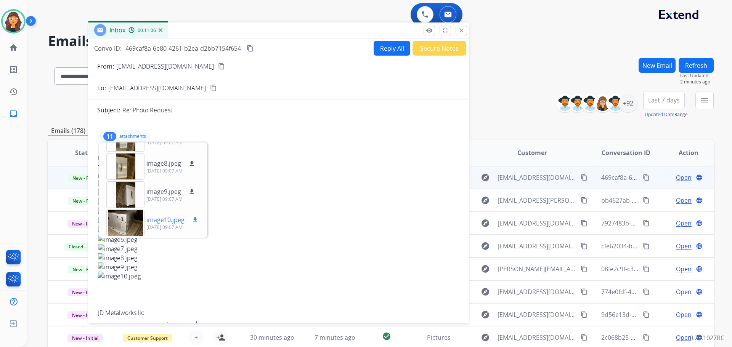
click at [156, 215] on p "image10.jpeg" at bounding box center [165, 219] width 38 height 9
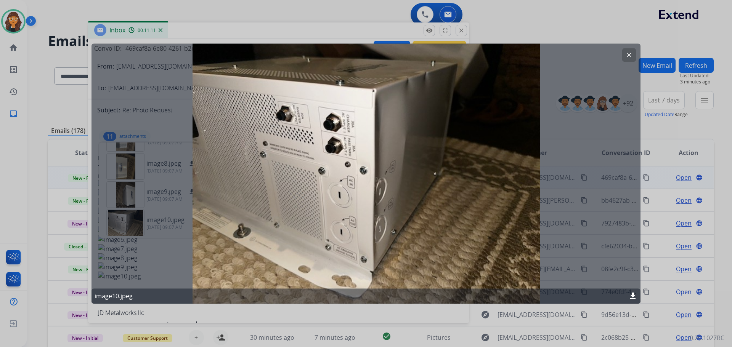
click at [631, 56] on mat-icon "clear" at bounding box center [629, 54] width 7 height 7
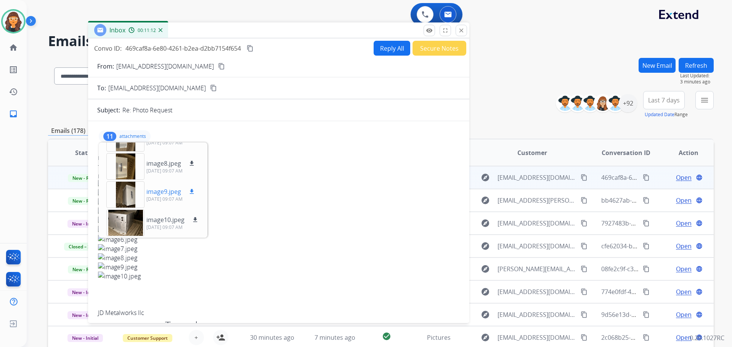
click at [160, 191] on p "image9.jpeg" at bounding box center [163, 191] width 35 height 9
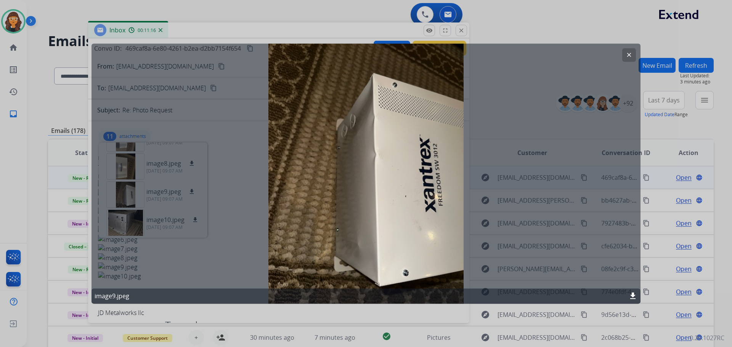
click at [626, 58] on mat-icon "clear" at bounding box center [629, 54] width 7 height 7
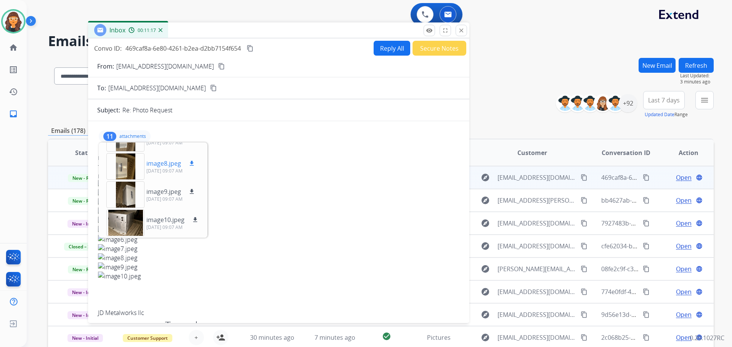
click at [157, 165] on p "image8.jpeg" at bounding box center [163, 163] width 35 height 9
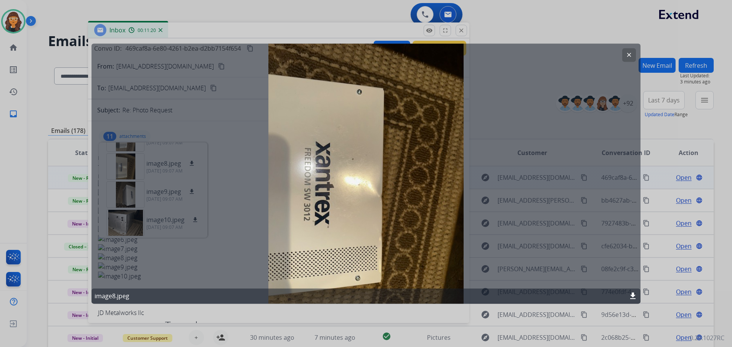
click at [631, 57] on mat-icon "clear" at bounding box center [629, 54] width 7 height 7
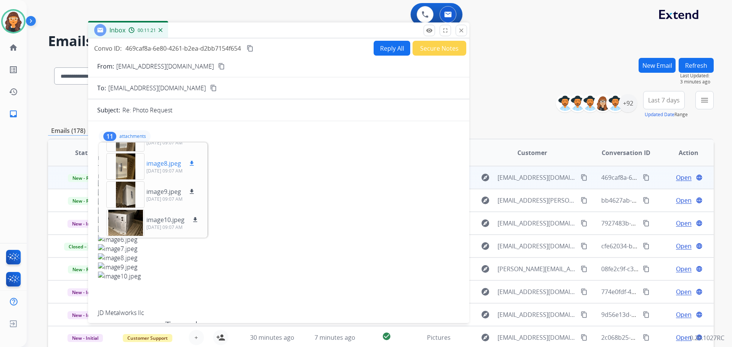
click at [172, 164] on p "image8.jpeg" at bounding box center [163, 163] width 35 height 9
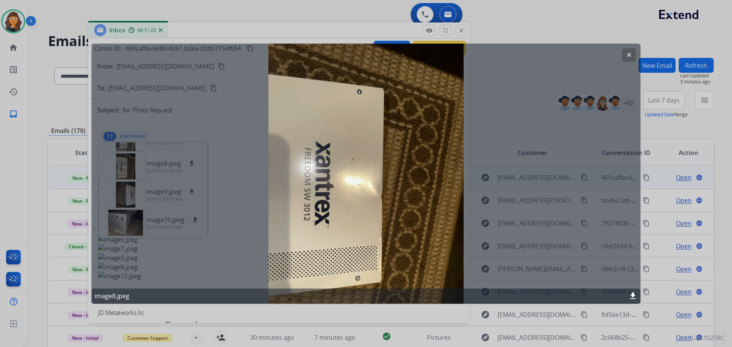
click at [636, 56] on div "clear image8.jpeg download" at bounding box center [365, 173] width 549 height 260
click at [630, 55] on mat-icon "clear" at bounding box center [629, 54] width 7 height 7
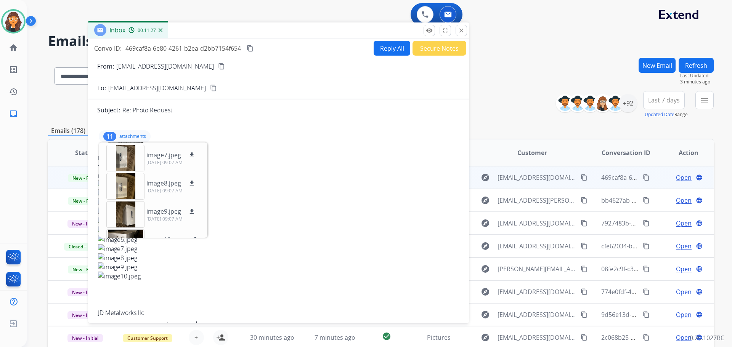
scroll to position [178, 0]
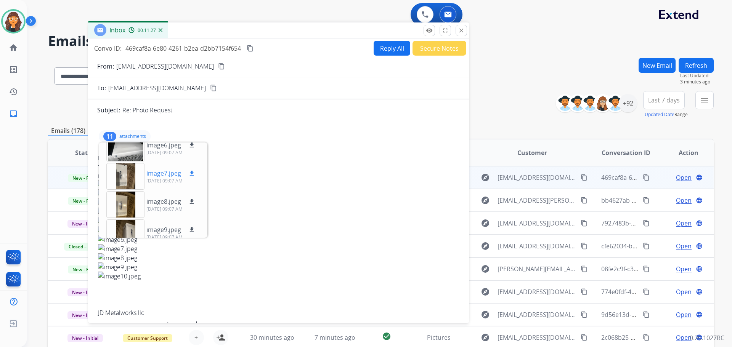
click at [161, 176] on p "image7.jpeg" at bounding box center [163, 173] width 35 height 9
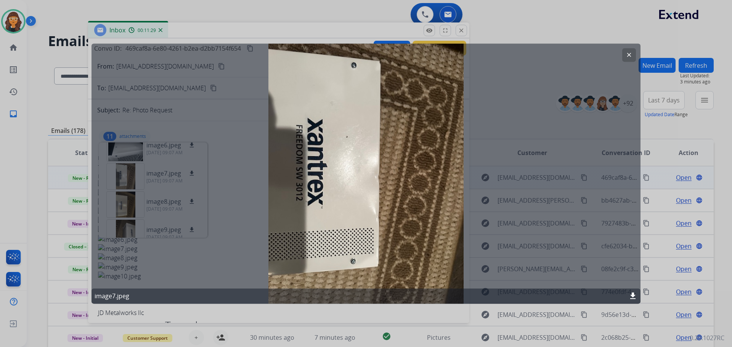
click at [626, 56] on mat-icon "clear" at bounding box center [629, 54] width 7 height 7
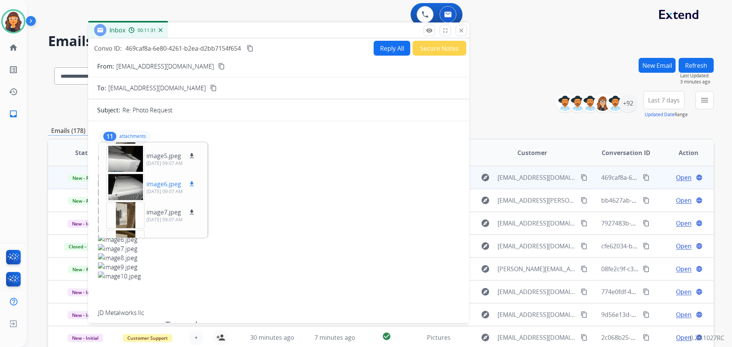
scroll to position [140, 0]
click at [168, 185] on p "image6.jpeg" at bounding box center [163, 183] width 35 height 9
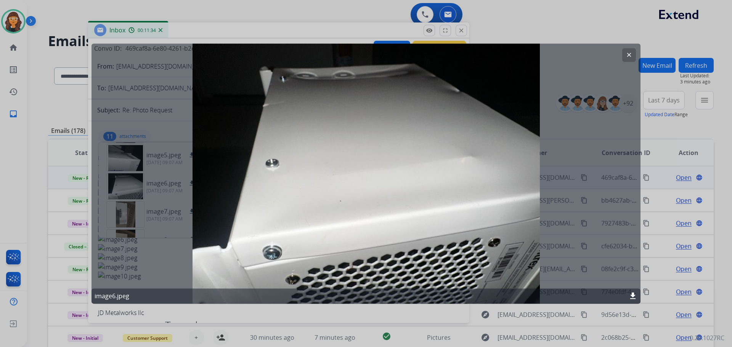
click at [629, 59] on button "clear" at bounding box center [629, 55] width 14 height 14
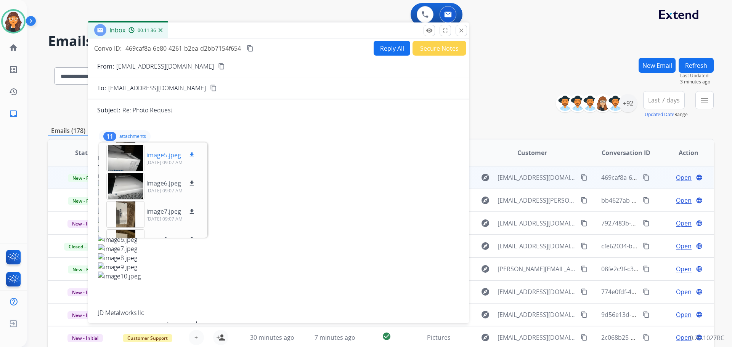
click at [146, 148] on div "image5.jpeg download [DATE] 09:07 AM" at bounding box center [151, 158] width 102 height 27
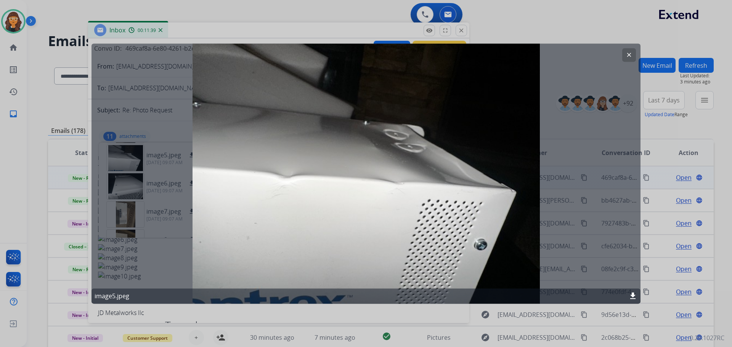
click at [631, 293] on mat-icon "download" at bounding box center [632, 296] width 9 height 9
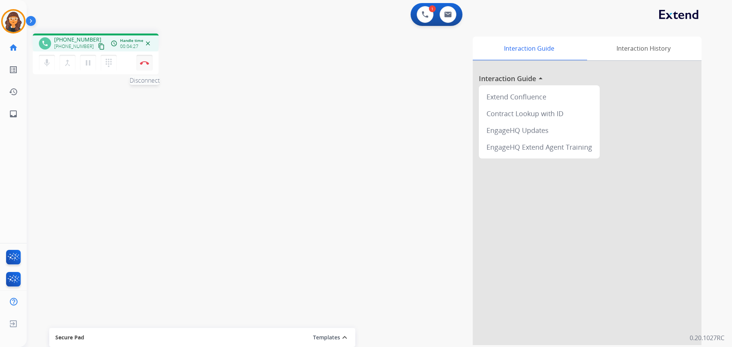
click at [145, 64] on img at bounding box center [144, 63] width 9 height 4
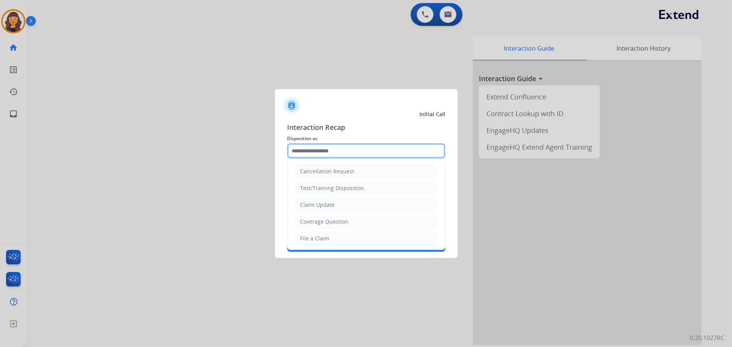
click at [313, 154] on input "text" at bounding box center [366, 150] width 158 height 15
click at [316, 203] on div "Claim Update" at bounding box center [317, 205] width 35 height 8
type input "**********"
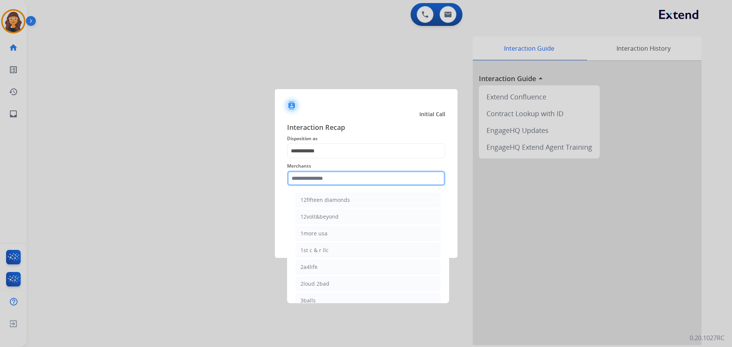
click at [298, 181] on input "text" at bounding box center [366, 178] width 158 height 15
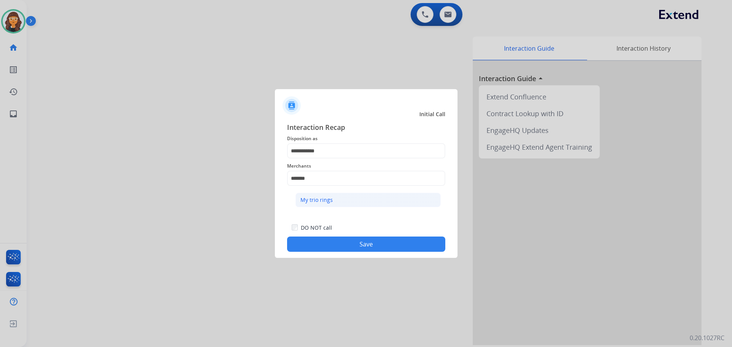
click at [315, 200] on div "My trio rings" at bounding box center [316, 200] width 32 height 8
type input "**********"
click at [319, 247] on button "Save" at bounding box center [366, 244] width 158 height 15
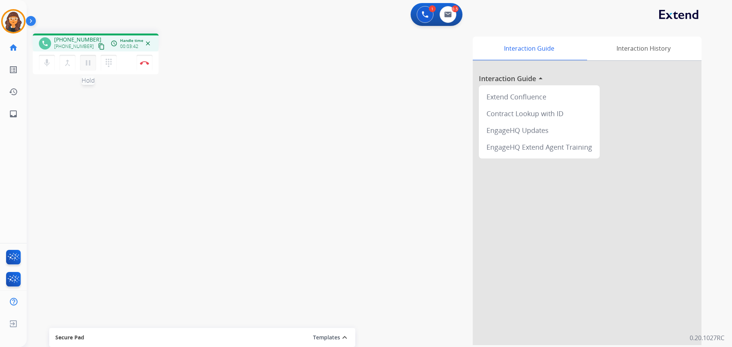
click at [88, 64] on mat-icon "pause" at bounding box center [87, 62] width 9 height 9
click at [106, 58] on button "dialpad Dialpad" at bounding box center [109, 63] width 16 height 16
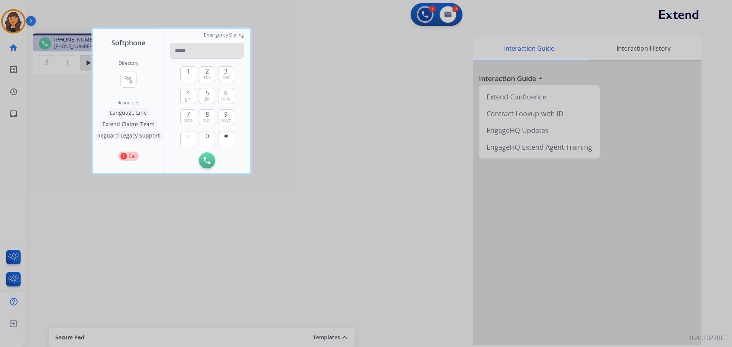
click at [183, 47] on input "tel" at bounding box center [207, 51] width 74 height 16
type input "**********"
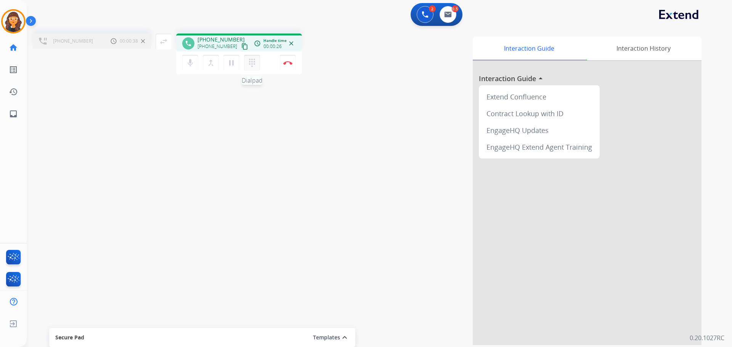
click at [252, 64] on mat-icon "dialpad" at bounding box center [251, 62] width 9 height 9
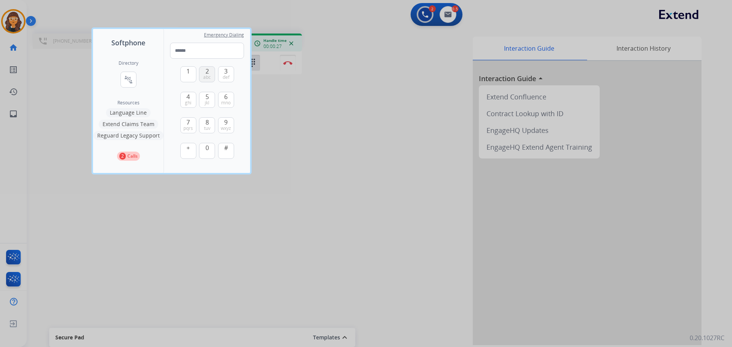
click at [209, 77] on span "abc" at bounding box center [207, 77] width 8 height 6
type input "*"
click at [317, 126] on div at bounding box center [366, 173] width 732 height 347
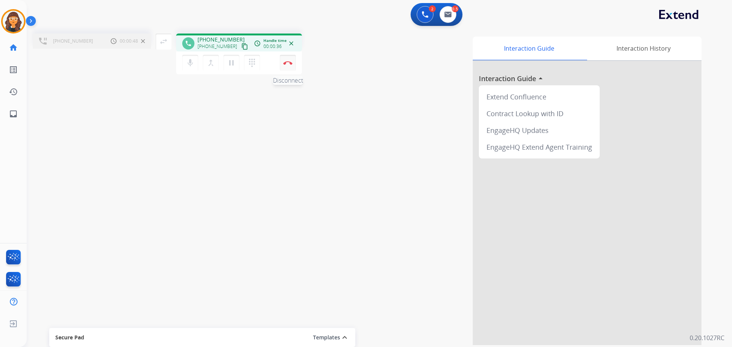
click at [289, 64] on img at bounding box center [287, 63] width 9 height 4
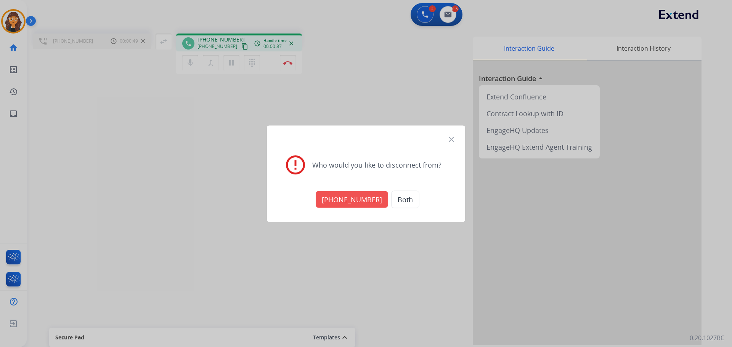
click at [340, 201] on button "[PHONE_NUMBER]" at bounding box center [352, 199] width 72 height 17
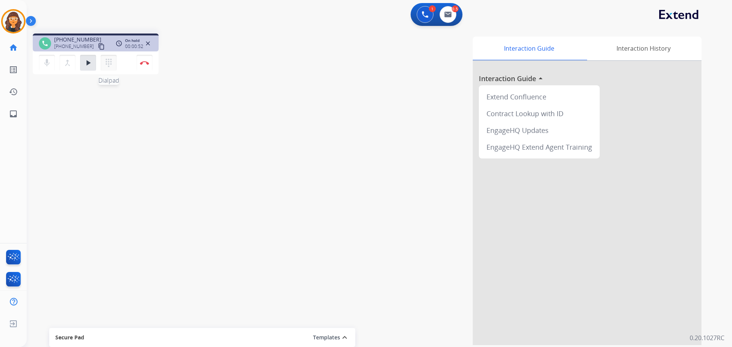
click at [108, 66] on mat-icon "dialpad" at bounding box center [108, 62] width 9 height 9
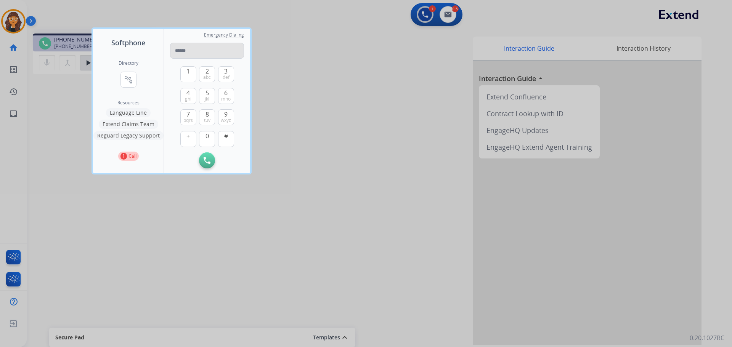
click at [198, 44] on input "tel" at bounding box center [207, 51] width 74 height 16
type input "**********"
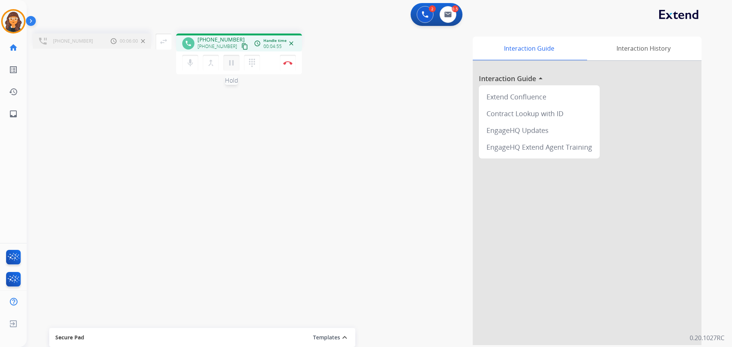
click at [231, 64] on mat-icon "pause" at bounding box center [231, 62] width 9 height 9
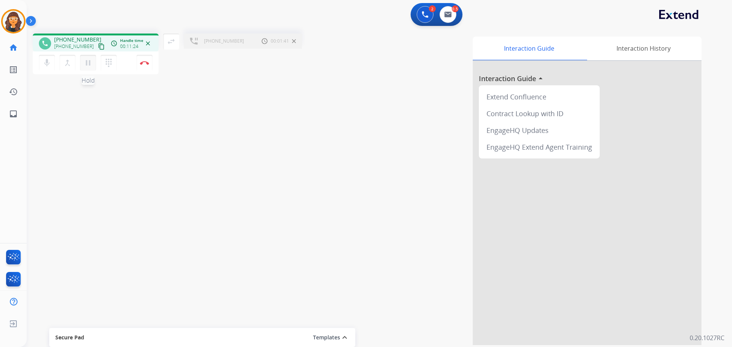
click at [86, 61] on mat-icon "pause" at bounding box center [87, 62] width 9 height 9
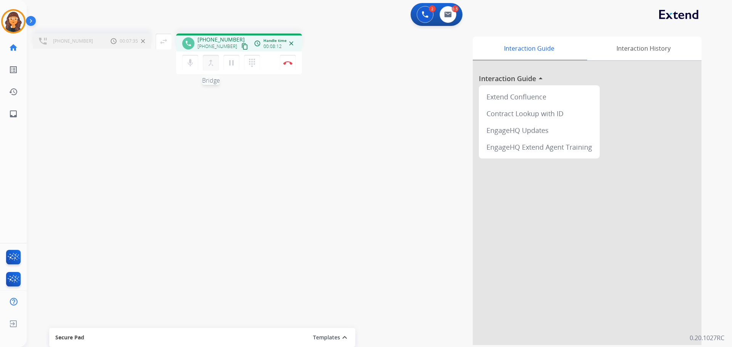
click at [212, 61] on mat-icon "merge_type" at bounding box center [210, 62] width 9 height 9
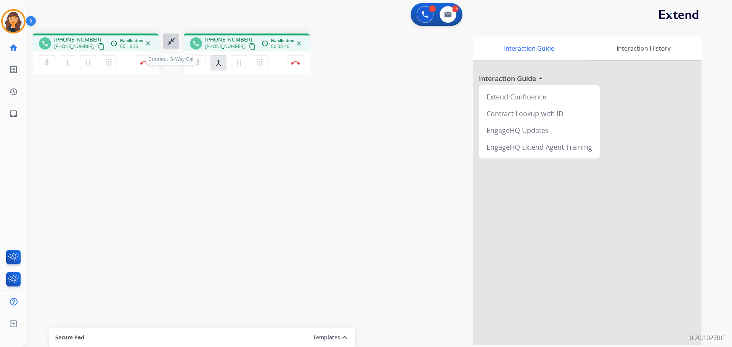
click at [171, 41] on mat-icon "close_fullscreen" at bounding box center [171, 41] width 9 height 9
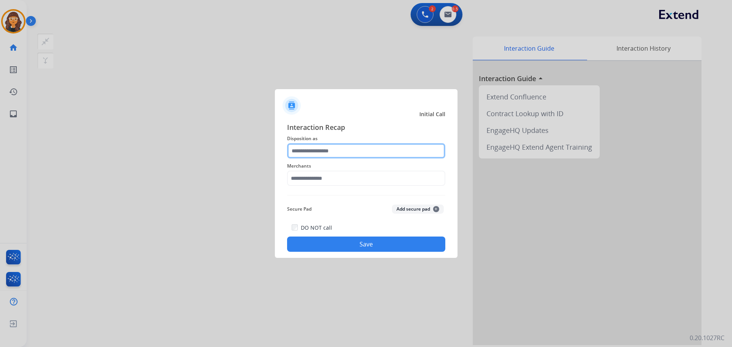
click at [309, 151] on input "text" at bounding box center [366, 150] width 158 height 15
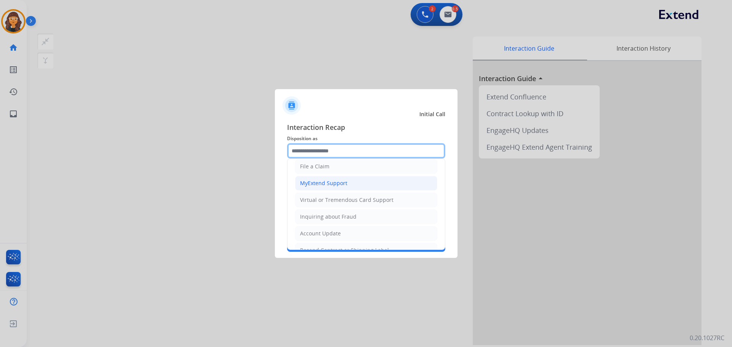
scroll to position [114, 0]
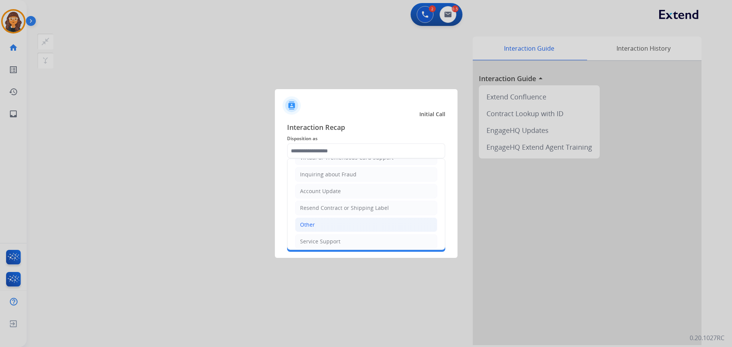
click at [320, 226] on li "Other" at bounding box center [366, 225] width 142 height 14
type input "*****"
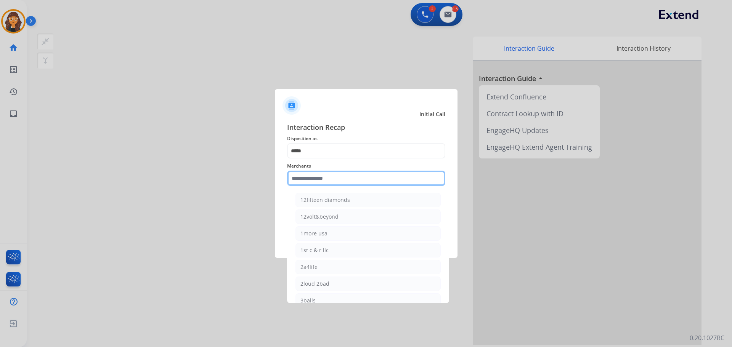
click at [310, 176] on input "text" at bounding box center [366, 178] width 158 height 15
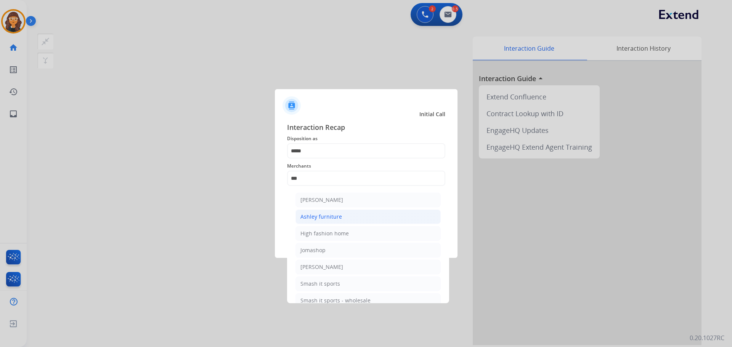
click at [319, 212] on li "Ashley furniture" at bounding box center [367, 217] width 145 height 14
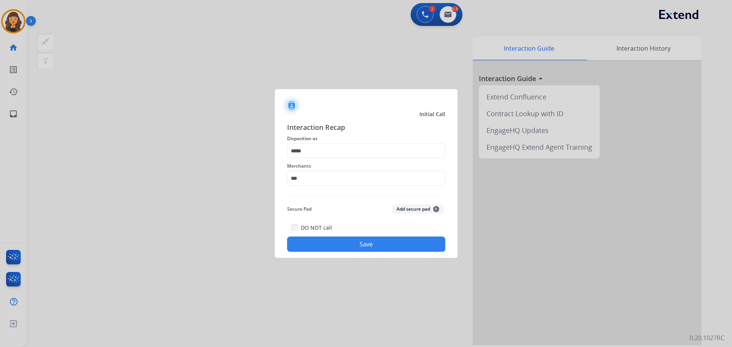
type input "**********"
click at [338, 245] on button "Save" at bounding box center [366, 244] width 158 height 15
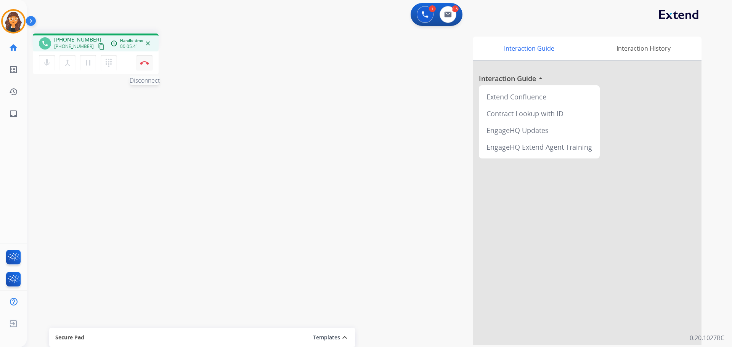
click at [146, 61] on img at bounding box center [144, 63] width 9 height 4
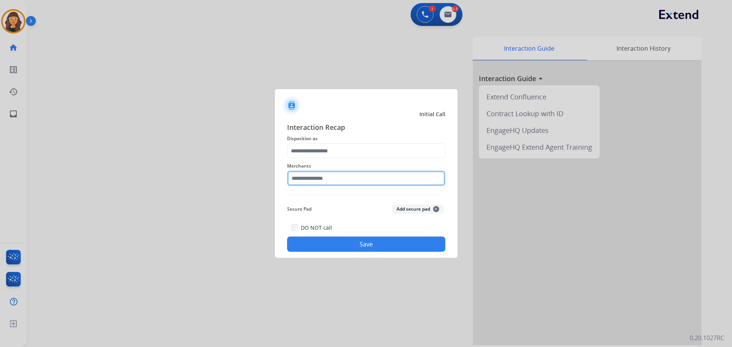
click at [307, 181] on input "text" at bounding box center [366, 178] width 158 height 15
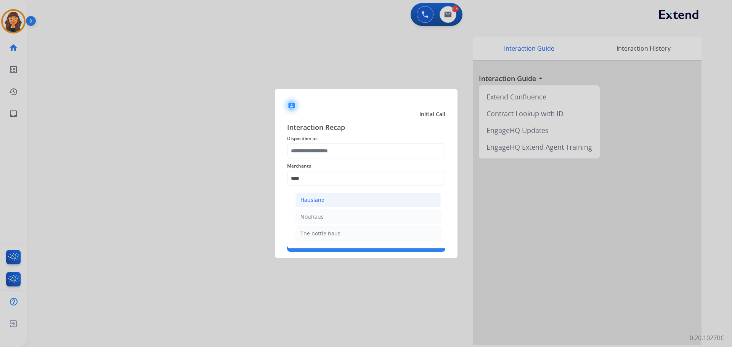
click at [310, 198] on div "Hauslane" at bounding box center [312, 200] width 24 height 8
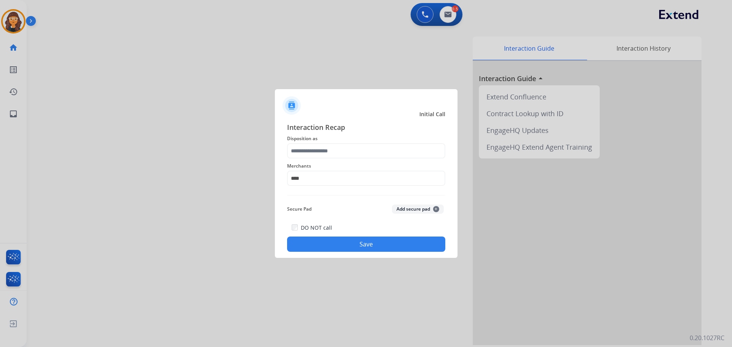
type input "********"
click at [307, 151] on input "text" at bounding box center [366, 150] width 158 height 15
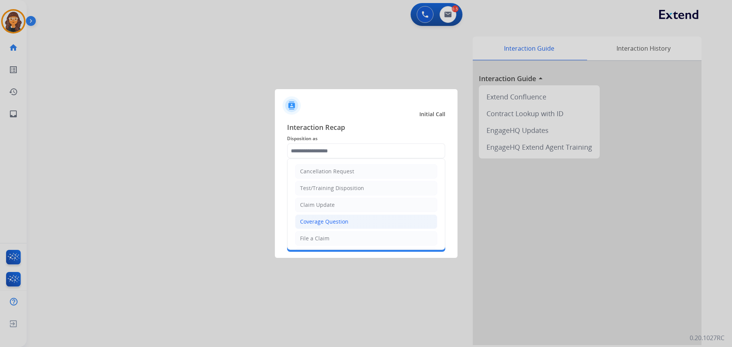
click at [309, 218] on li "Coverage Question" at bounding box center [366, 222] width 142 height 14
type input "**********"
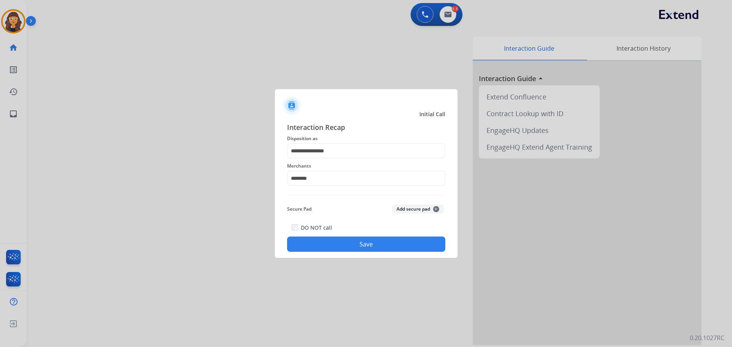
click at [326, 242] on button "Save" at bounding box center [366, 244] width 158 height 15
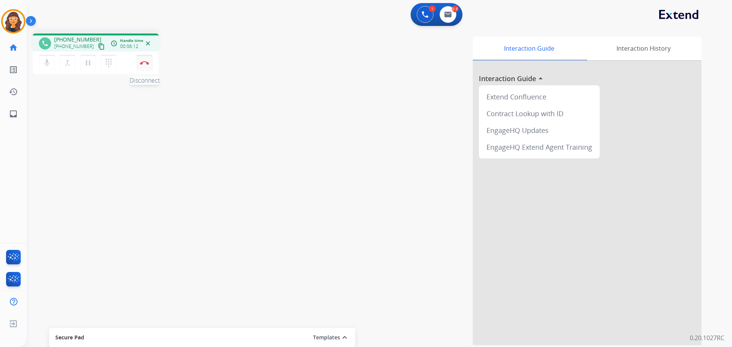
click at [144, 64] on img at bounding box center [144, 63] width 9 height 4
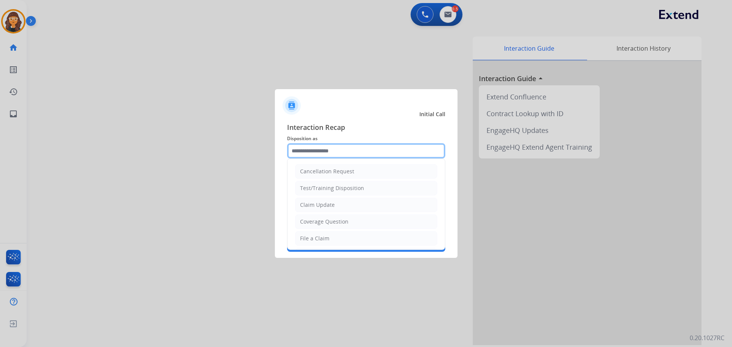
click at [308, 151] on input "text" at bounding box center [366, 150] width 158 height 15
click at [315, 206] on div "Claim Update" at bounding box center [317, 205] width 35 height 8
type input "**********"
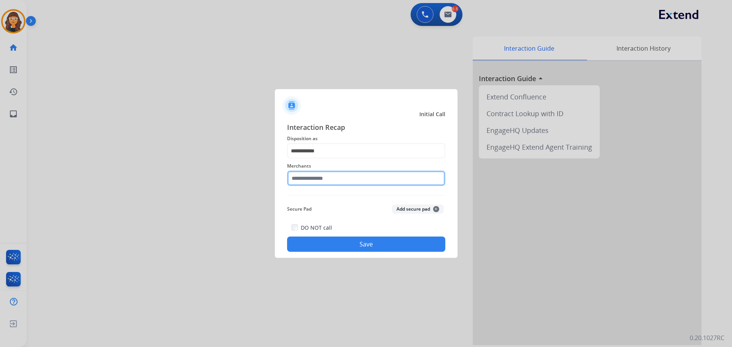
click at [296, 183] on input "text" at bounding box center [366, 178] width 158 height 15
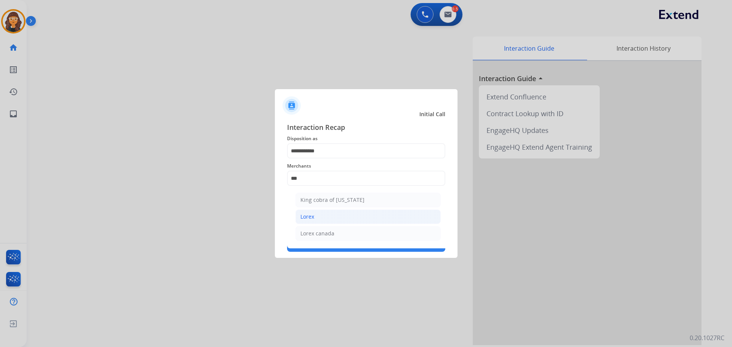
click at [315, 217] on li "Lorex" at bounding box center [367, 217] width 145 height 14
type input "*****"
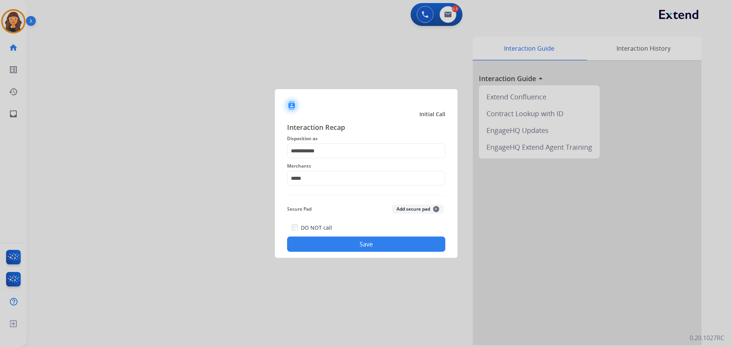
click at [312, 245] on button "Save" at bounding box center [366, 244] width 158 height 15
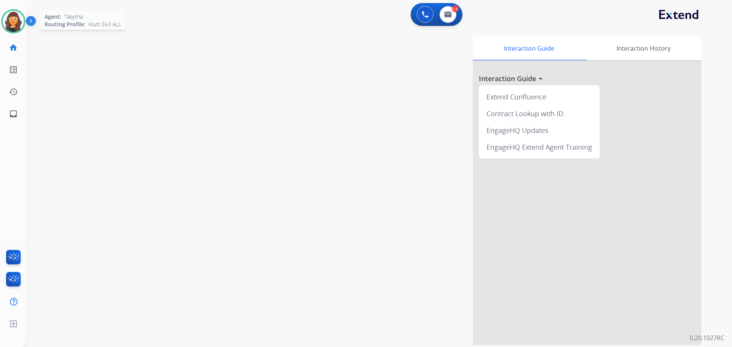
click at [10, 19] on img at bounding box center [13, 21] width 21 height 21
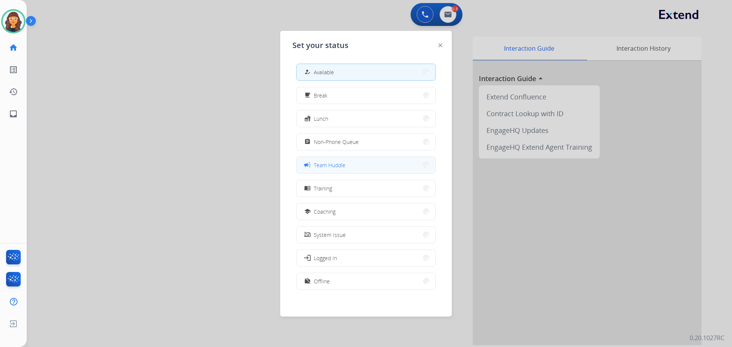
click at [323, 162] on span "Team Huddle" at bounding box center [330, 165] width 32 height 8
